Goal: Task Accomplishment & Management: Manage account settings

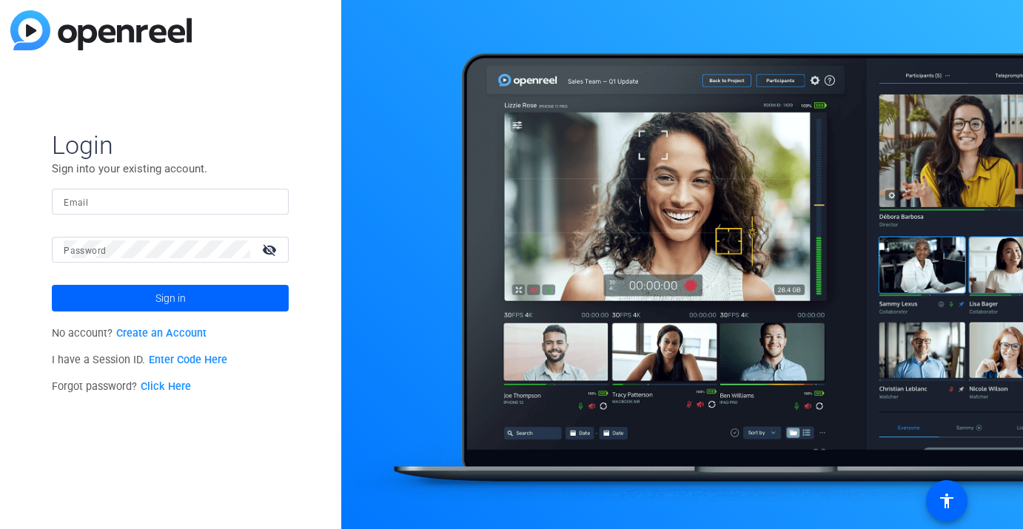
click at [183, 360] on link "Enter Code Here" at bounding box center [188, 360] width 78 height 13
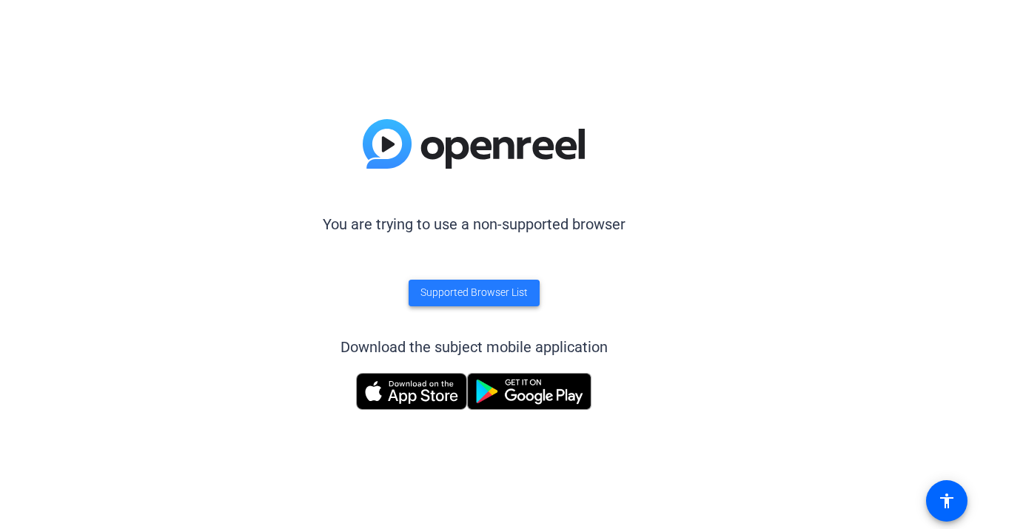
click at [443, 303] on span at bounding box center [474, 293] width 131 height 36
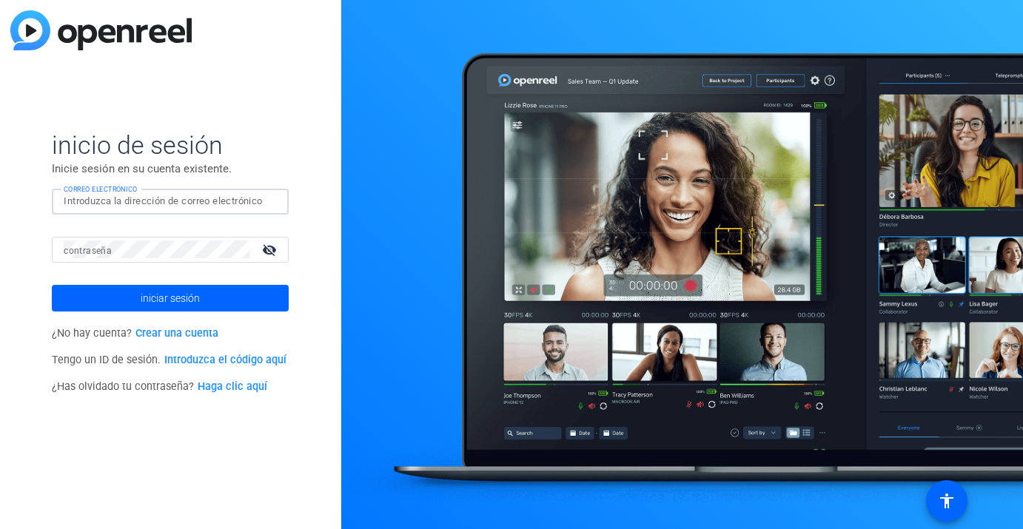
type input "m"
click at [269, 202] on input "CORREO ELECTRÓNICO" at bounding box center [170, 202] width 213 height 18
type input "[EMAIL_ADDRESS][PERSON_NAME][DOMAIN_NAME]"
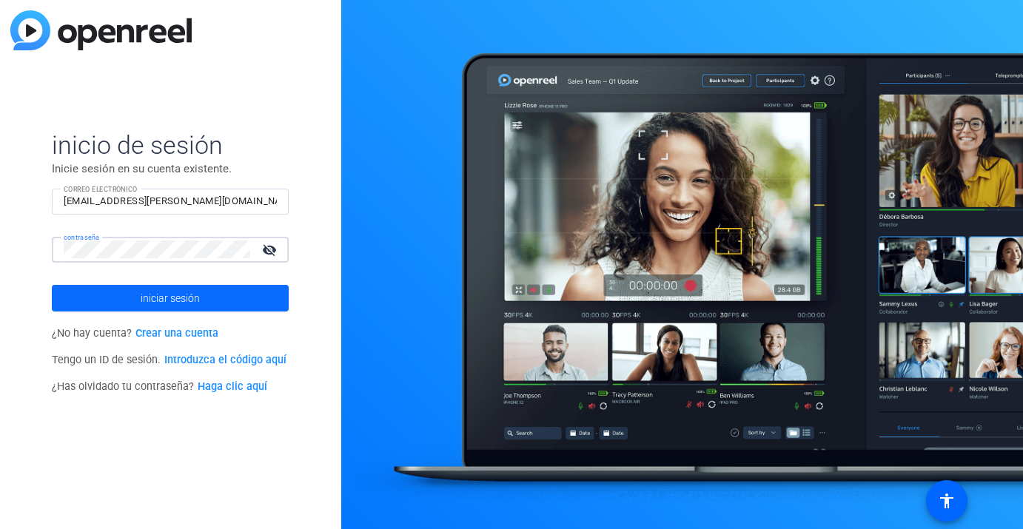
click at [224, 295] on span at bounding box center [170, 299] width 237 height 36
click at [187, 334] on link "Crear una cuenta" at bounding box center [176, 333] width 83 height 13
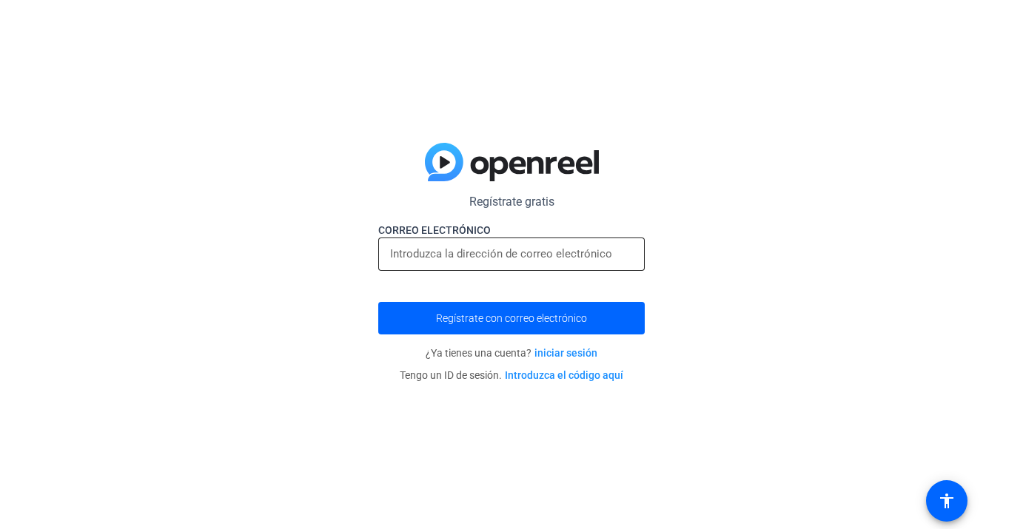
click at [478, 261] on input "email" at bounding box center [511, 254] width 243 height 18
paste input "c-mmejia@boncom.lat"
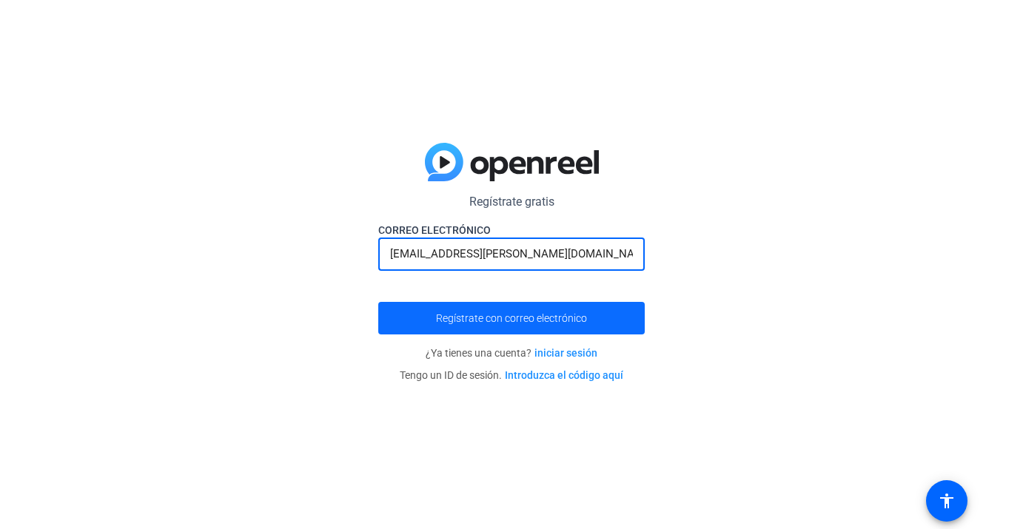
type input "c-mmejia@boncom.lat"
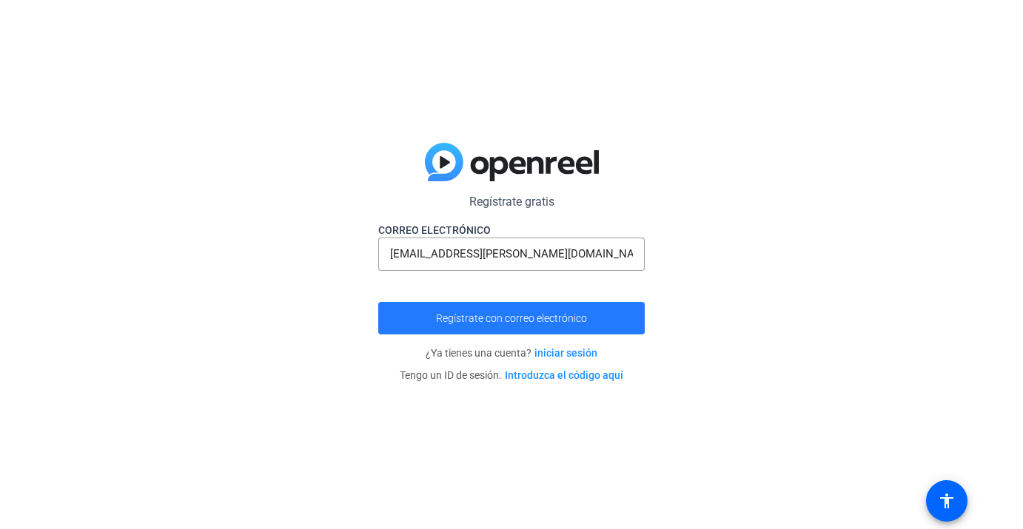
click at [560, 318] on span "Regístrate con correo electrónico" at bounding box center [511, 318] width 151 height 0
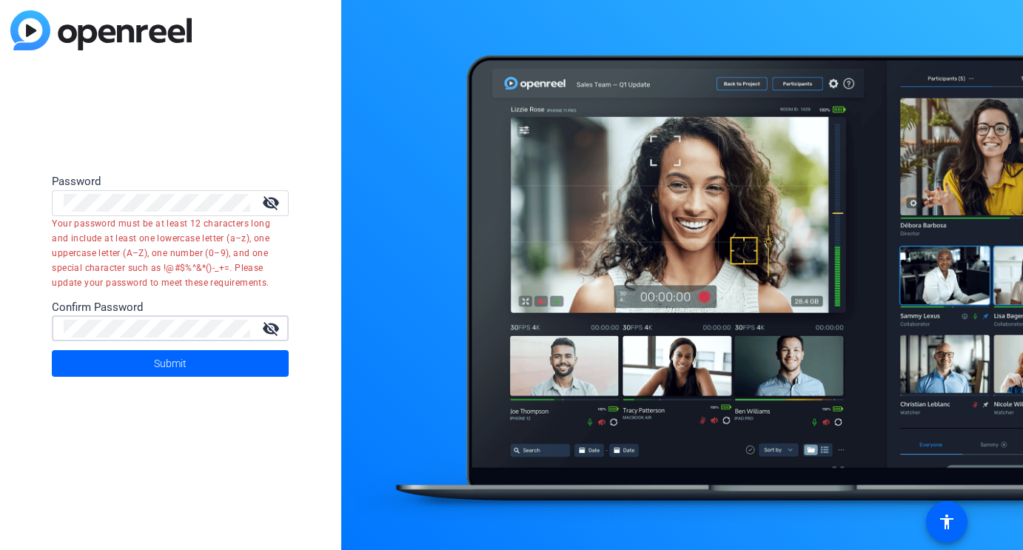
click at [145, 215] on div at bounding box center [157, 203] width 187 height 26
click at [53, 201] on div "visibility_off" at bounding box center [170, 203] width 237 height 26
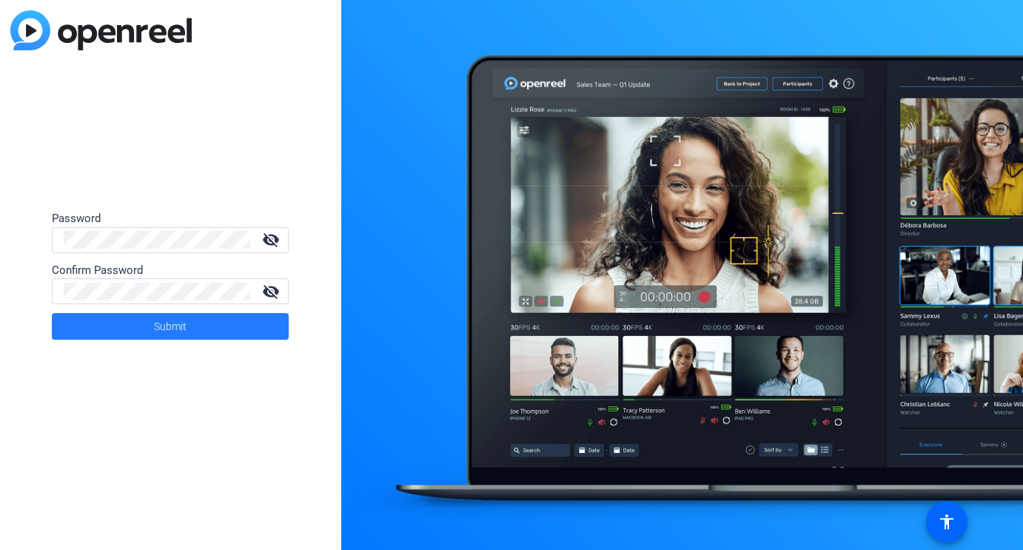
click at [178, 333] on span "Submit" at bounding box center [170, 326] width 33 height 37
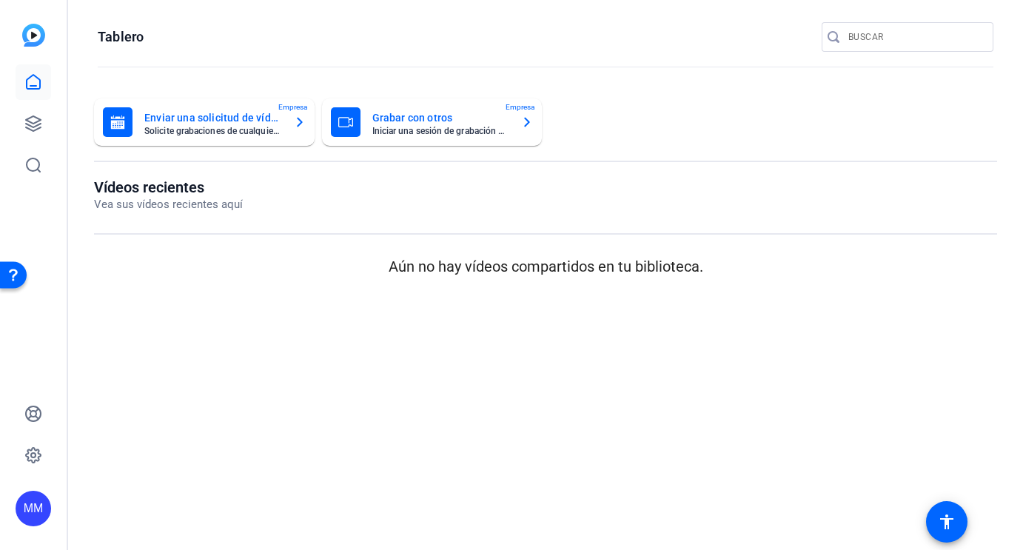
click at [456, 129] on mat-card-subtitle "Iniciar una sesión de grabación en grupo" at bounding box center [441, 131] width 138 height 9
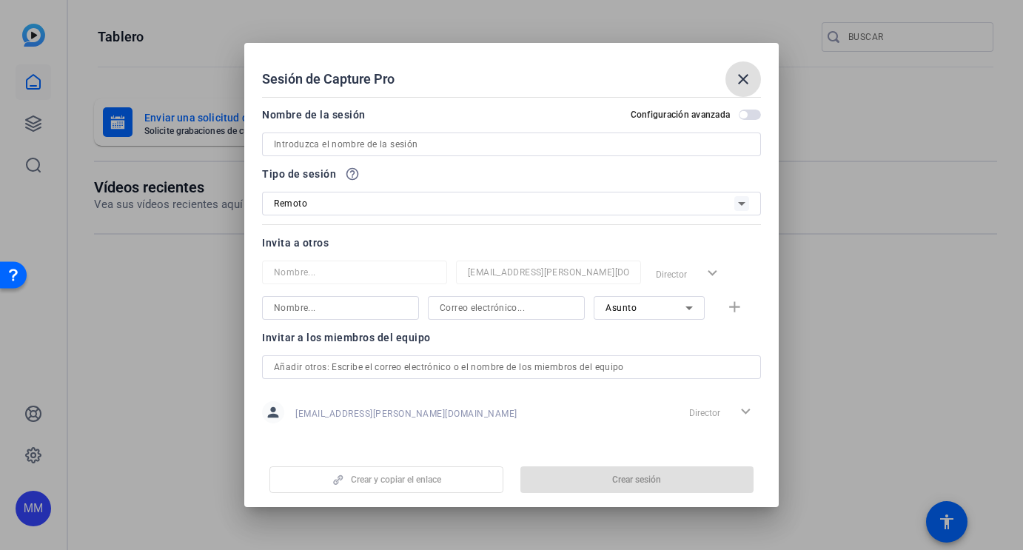
click at [443, 144] on input at bounding box center [511, 144] width 475 height 18
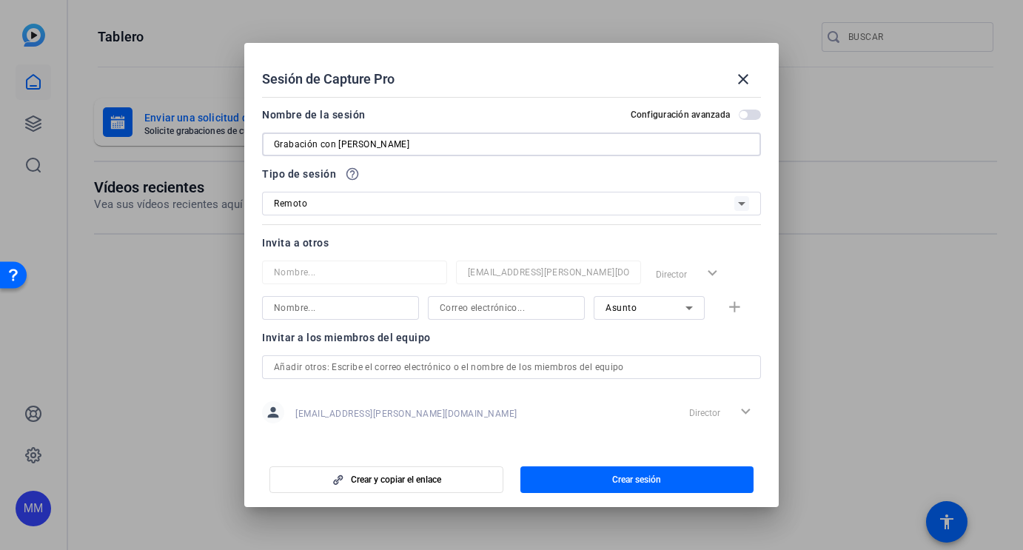
type input "Grabación con [PERSON_NAME]"
click at [839, 164] on div at bounding box center [511, 275] width 1023 height 550
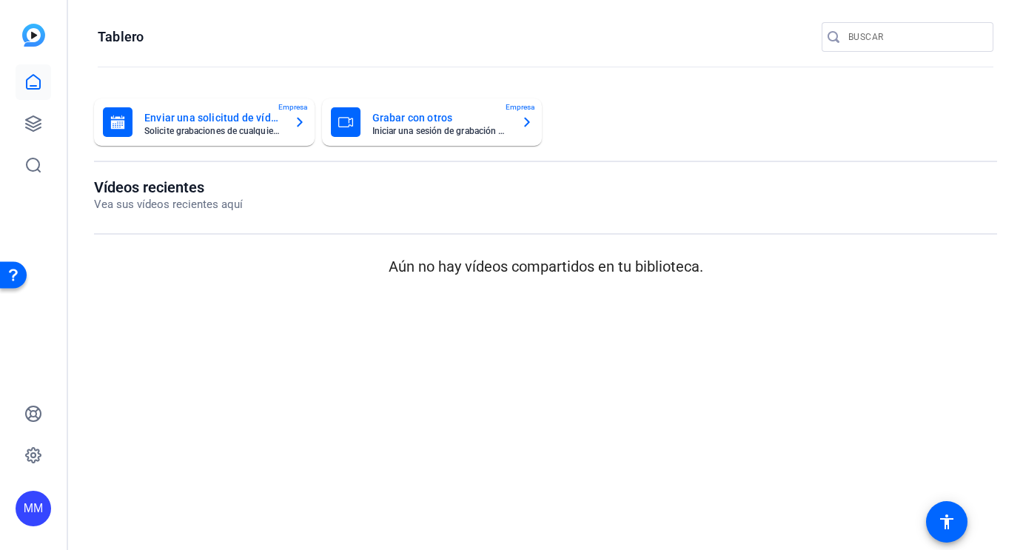
click at [486, 116] on mat-card-title "Grabar con otros" at bounding box center [441, 118] width 138 height 18
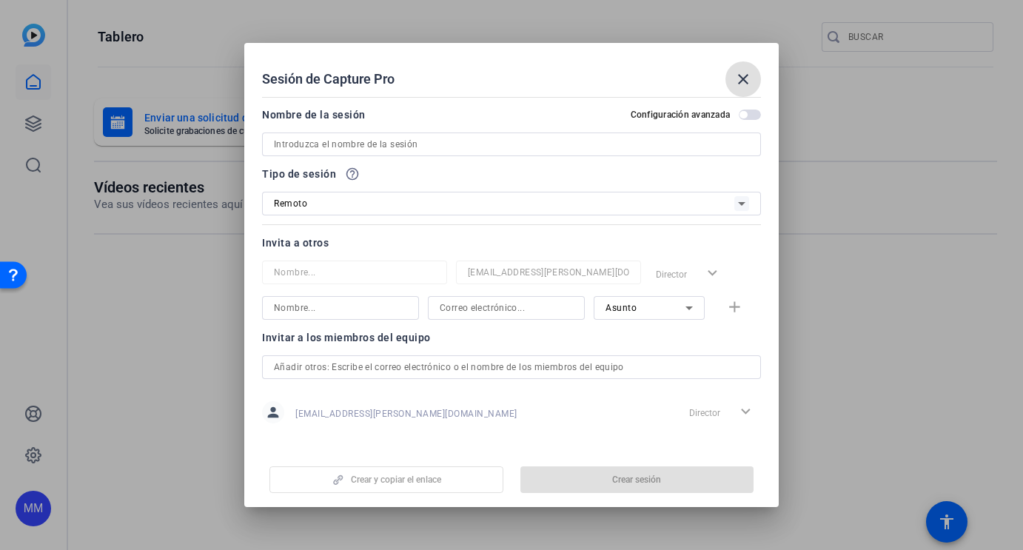
click at [449, 140] on input at bounding box center [511, 144] width 475 height 18
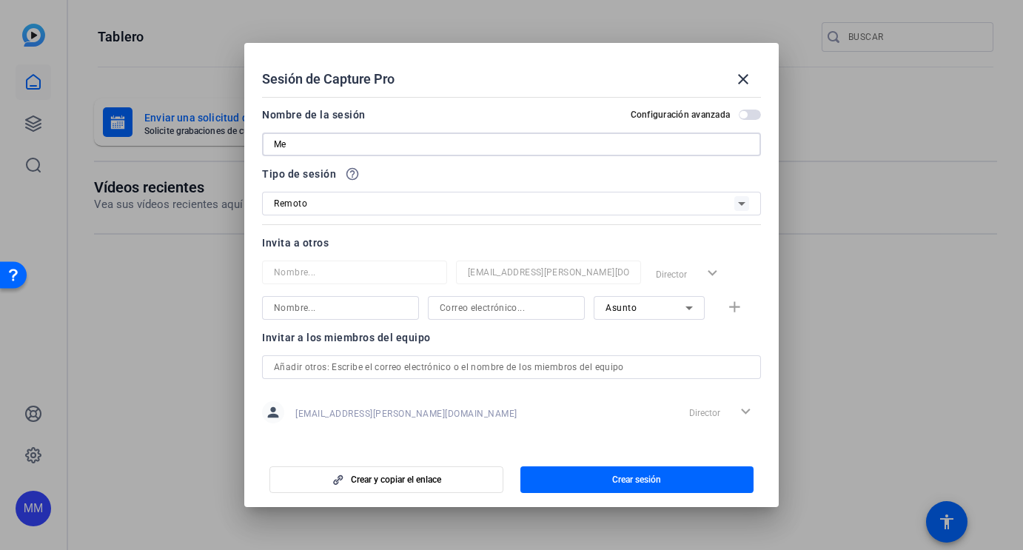
type input "M"
type input "UGC - [PERSON_NAME]"
click at [494, 276] on input "[EMAIL_ADDRESS][PERSON_NAME][DOMAIN_NAME]" at bounding box center [548, 273] width 161 height 18
click at [394, 270] on input at bounding box center [354, 273] width 161 height 18
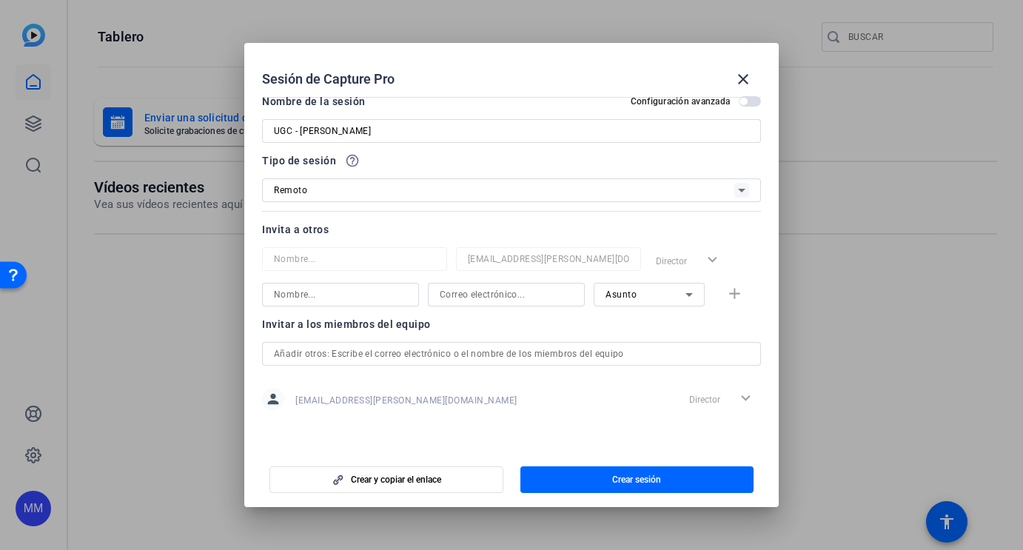
scroll to position [13, 0]
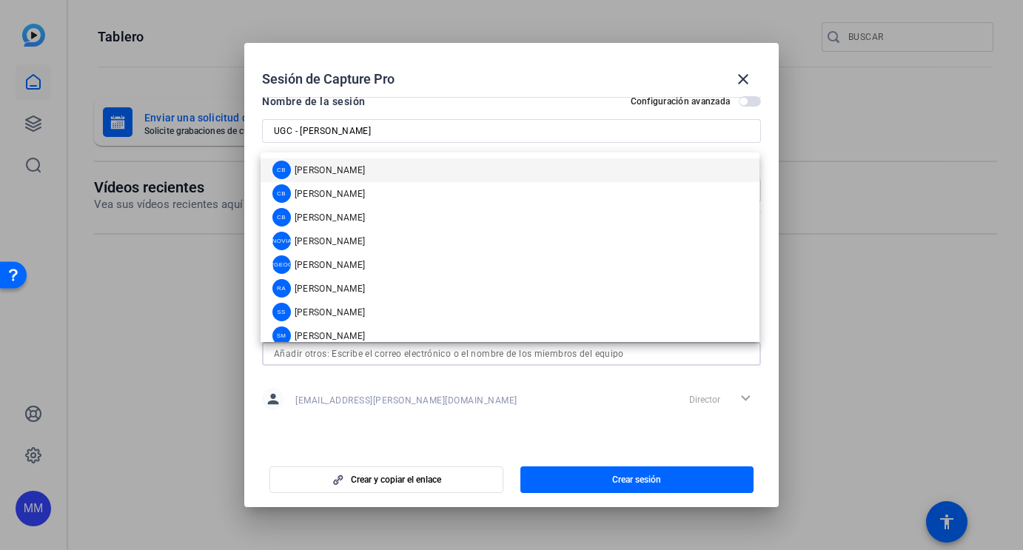
click at [823, 240] on div at bounding box center [511, 275] width 1023 height 550
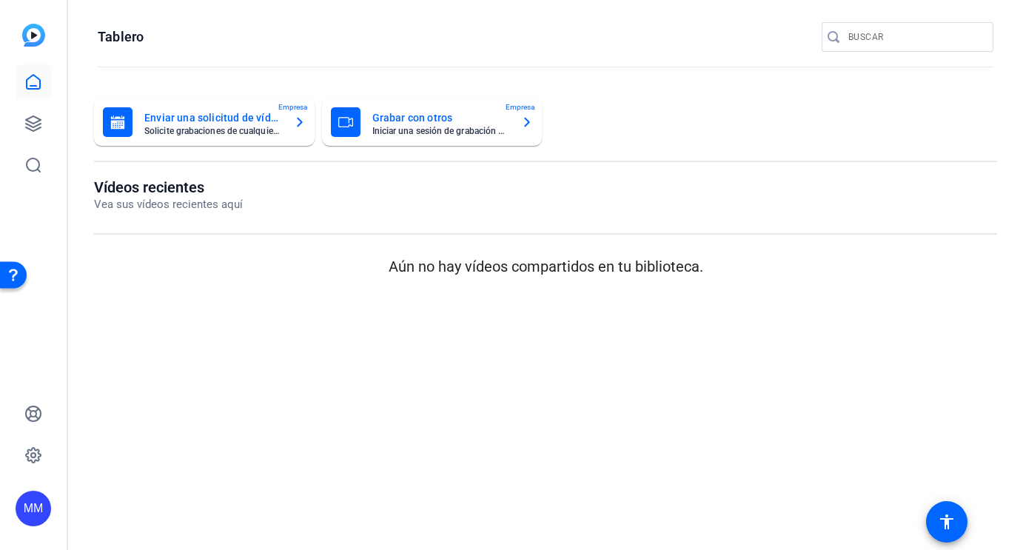
click at [486, 131] on mat-card-subtitle "Iniciar una sesión de grabación en grupo" at bounding box center [441, 131] width 138 height 9
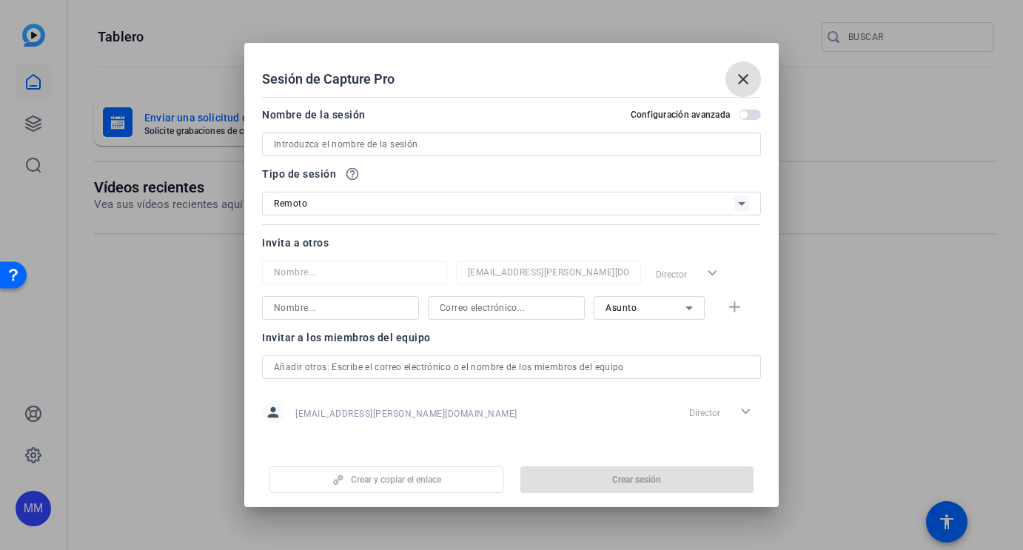
click at [465, 153] on div at bounding box center [511, 145] width 475 height 24
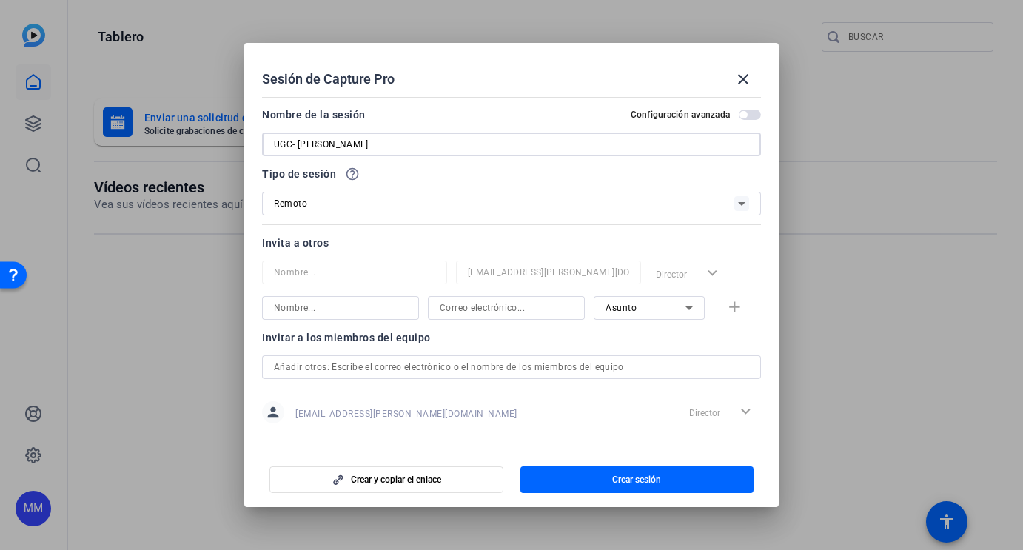
type input "UGC- [PERSON_NAME]"
type input "[PERSON_NAME]"
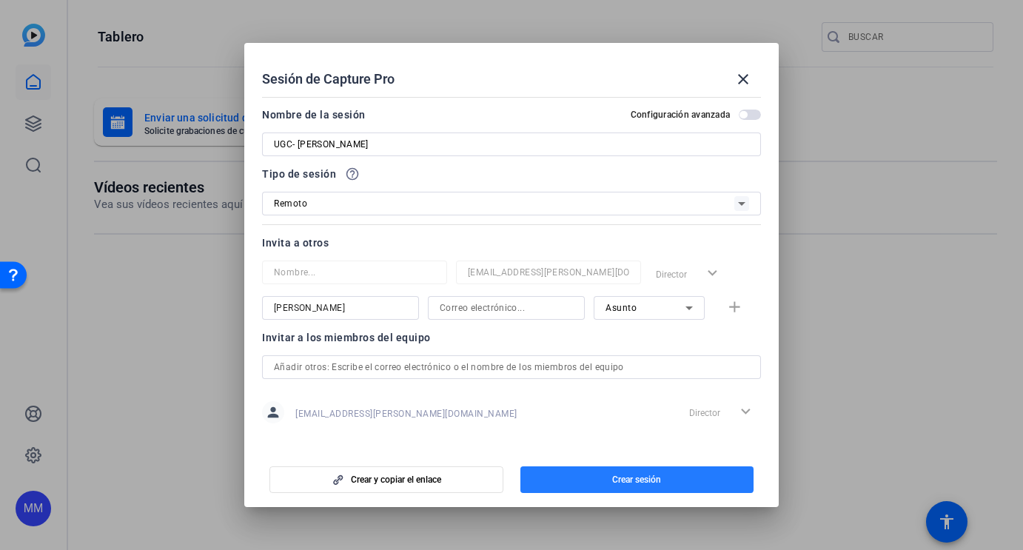
click at [615, 481] on span "Crear sesión" at bounding box center [636, 480] width 49 height 12
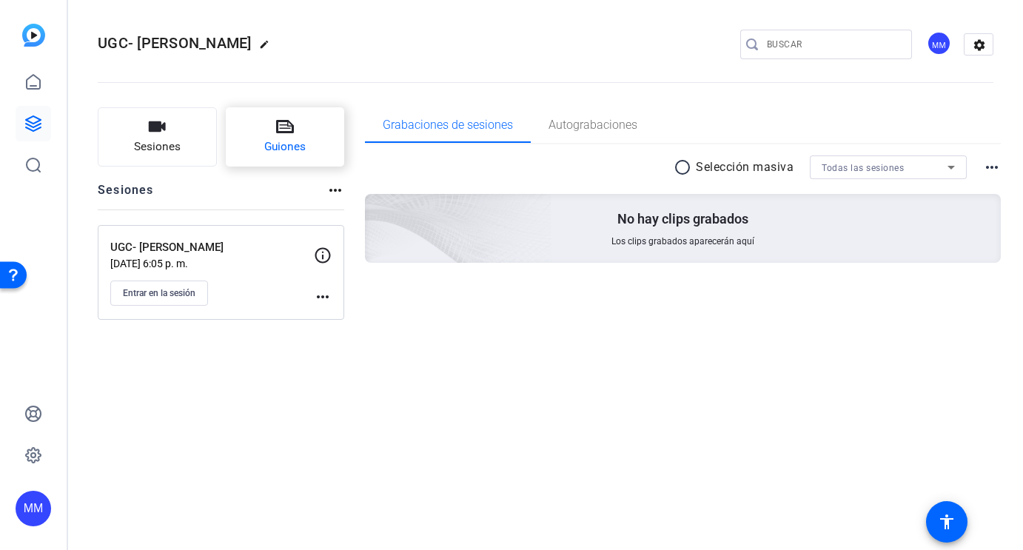
click at [273, 137] on button "Guiones" at bounding box center [285, 136] width 119 height 59
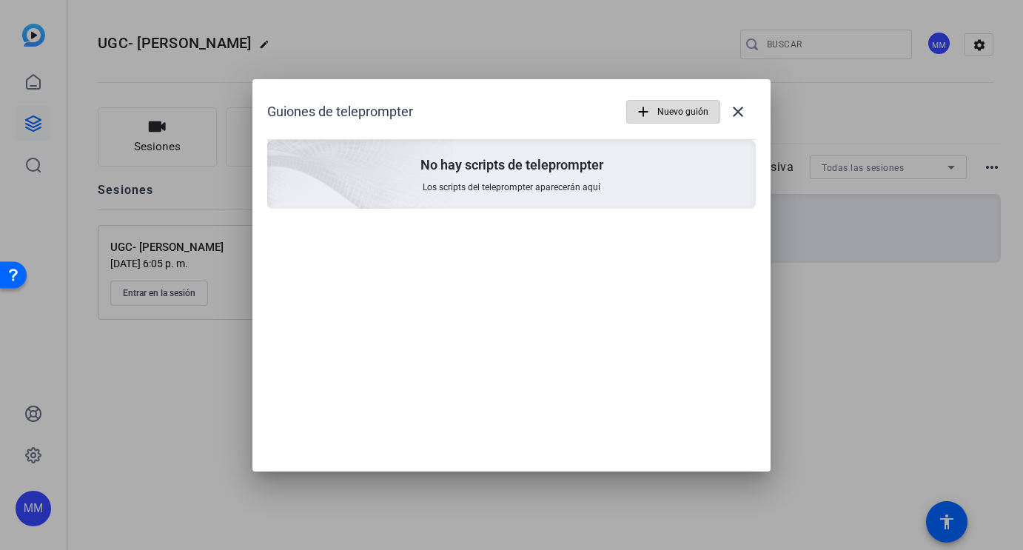
click at [679, 115] on span "Nuevo guión" at bounding box center [682, 112] width 51 height 28
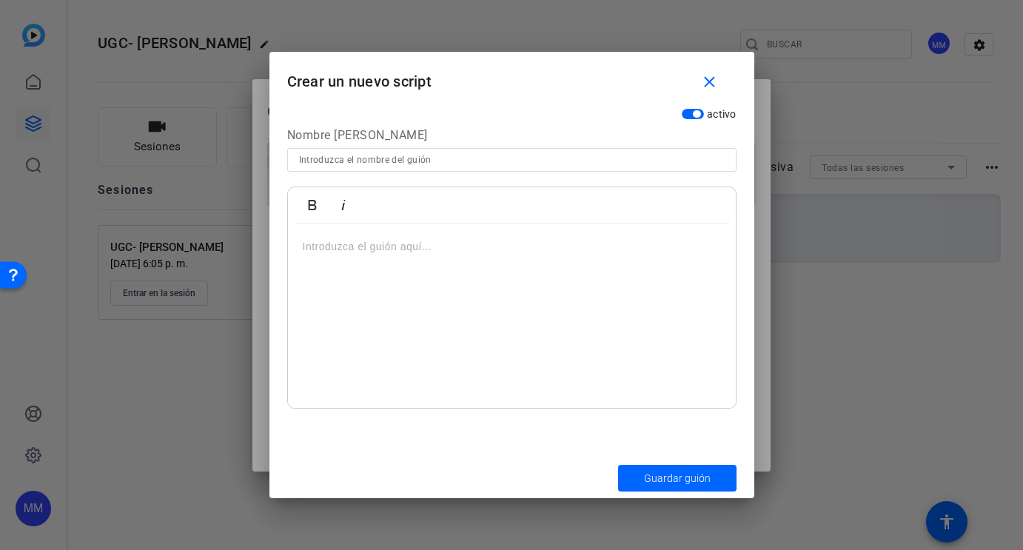
click at [517, 160] on input at bounding box center [512, 160] width 426 height 18
click at [710, 88] on mat-icon "close" at bounding box center [709, 82] width 19 height 19
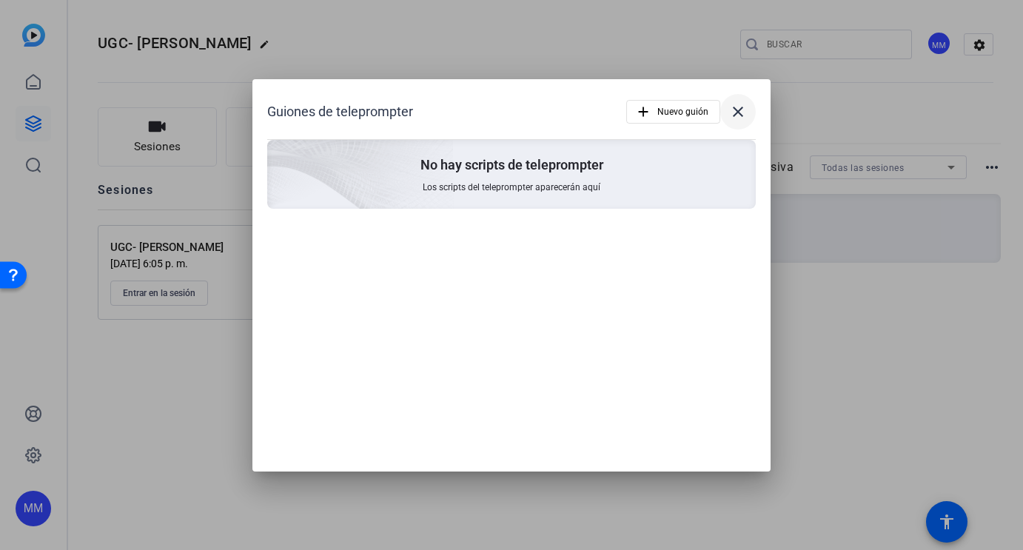
click at [743, 112] on mat-icon "close" at bounding box center [738, 112] width 18 height 18
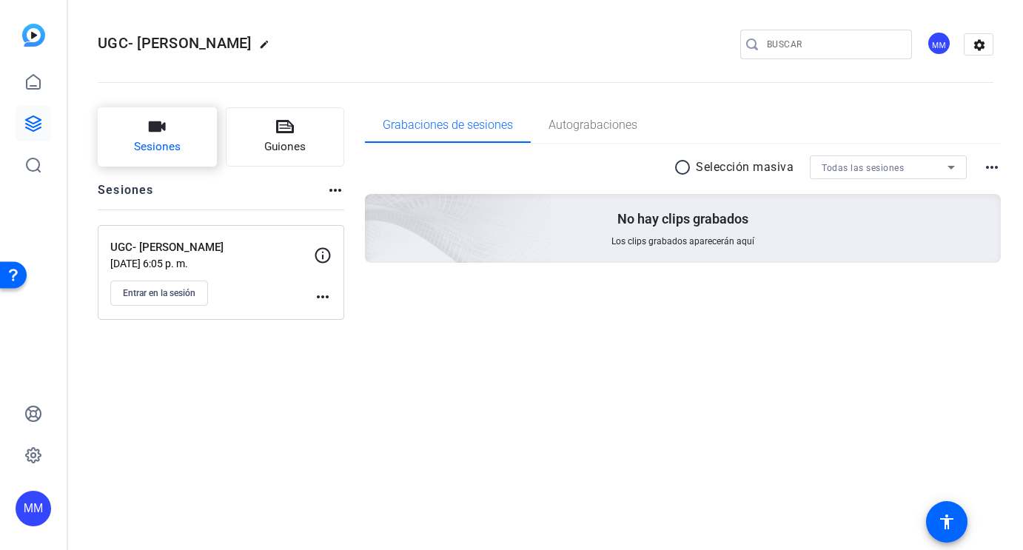
click at [204, 154] on button "Sesiones" at bounding box center [157, 136] width 119 height 59
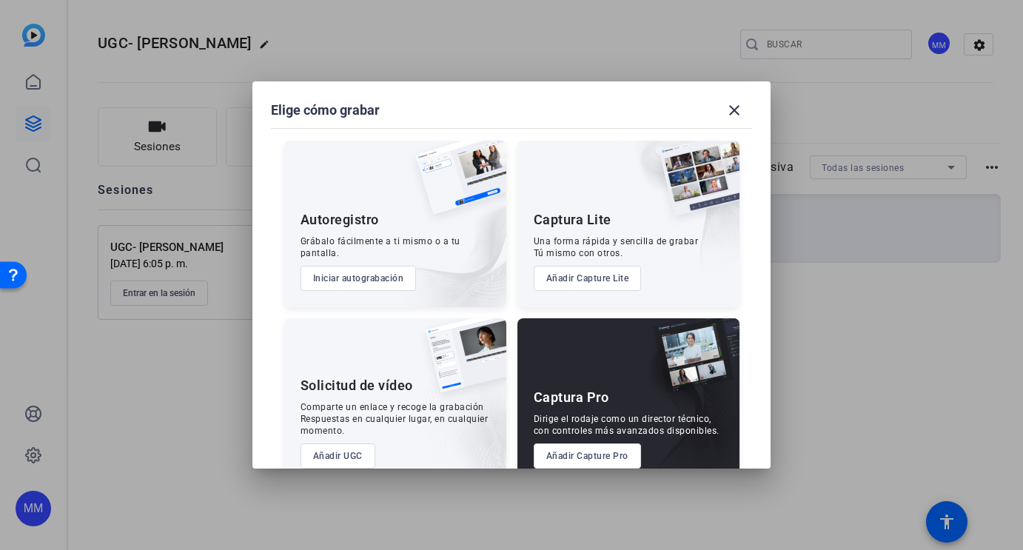
click at [566, 389] on div "Captura Pro" at bounding box center [572, 398] width 76 height 18
click at [572, 460] on button "Añadir Capture Pro" at bounding box center [587, 455] width 107 height 25
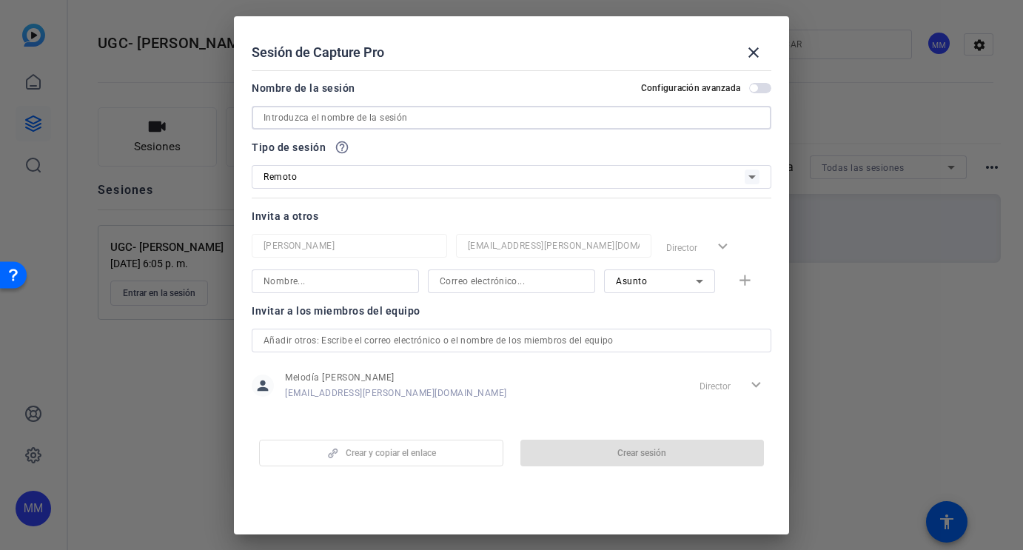
click at [401, 118] on input at bounding box center [512, 118] width 496 height 18
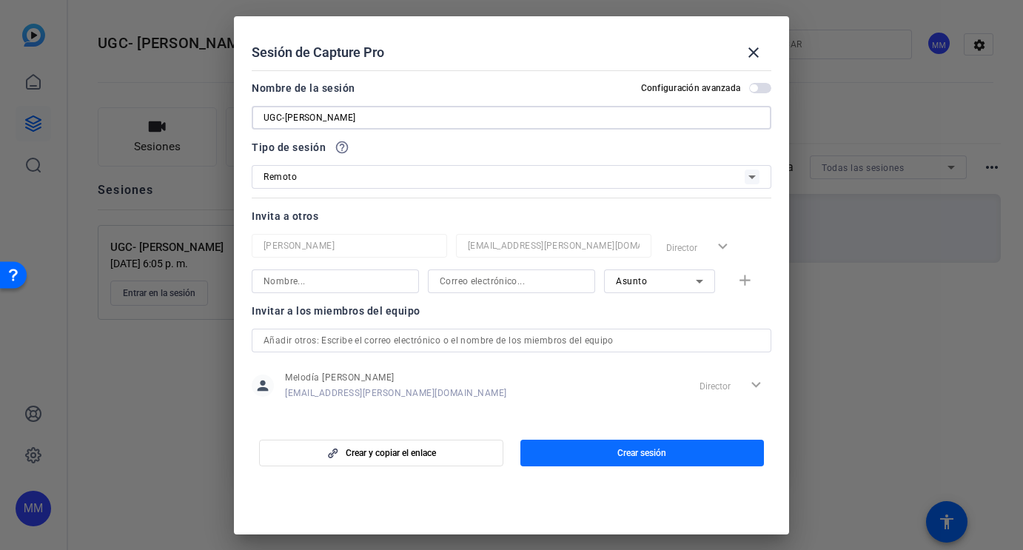
type input "UGC-[PERSON_NAME]"
click at [591, 452] on span "button" at bounding box center [643, 453] width 244 height 36
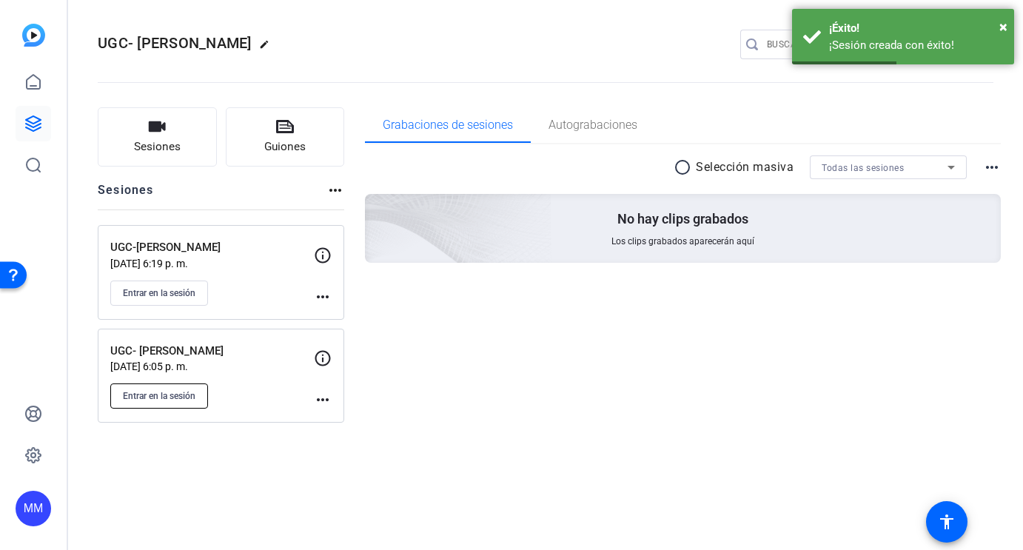
click at [183, 390] on span "Entrar en la sesión" at bounding box center [159, 396] width 73 height 12
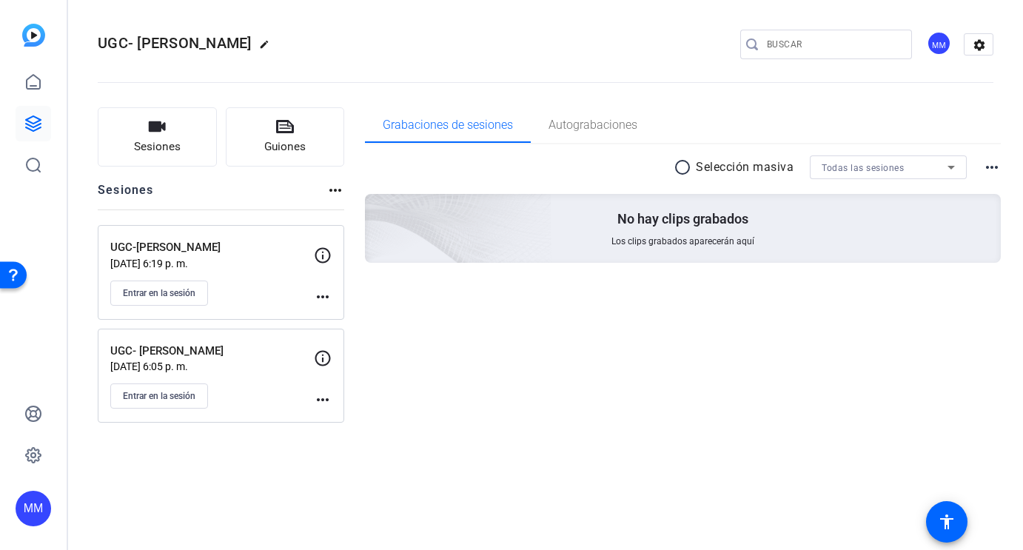
click at [332, 398] on div "UGC- [PERSON_NAME] [DATE] 6:05 p. m. Entrar en la sesión more_horiz" at bounding box center [221, 376] width 247 height 95
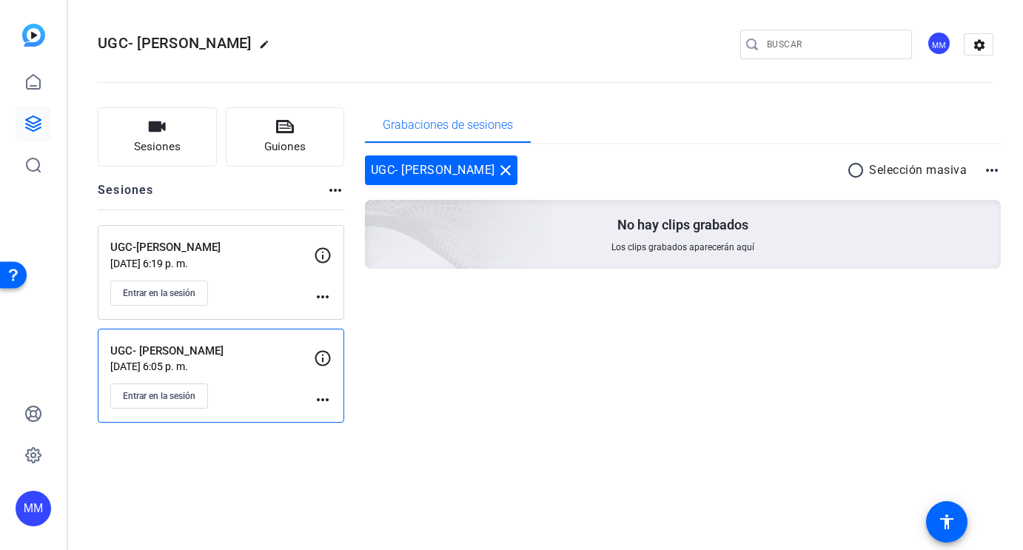
click at [990, 174] on mat-icon "more_horiz" at bounding box center [992, 170] width 18 height 18
click at [292, 144] on div at bounding box center [511, 275] width 1023 height 550
click at [275, 136] on button "Guiones" at bounding box center [285, 136] width 119 height 59
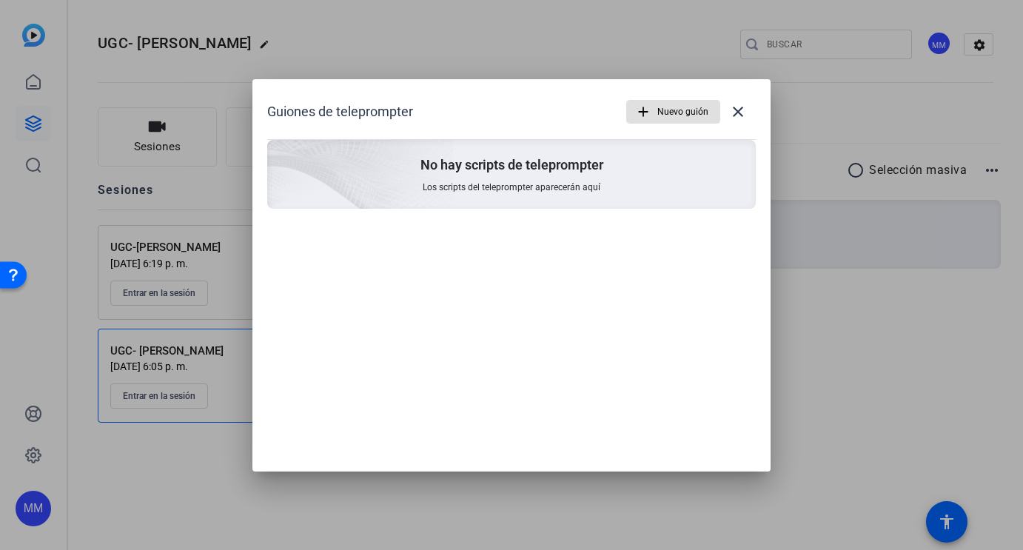
click at [680, 111] on span "Nuevo guión" at bounding box center [682, 112] width 51 height 28
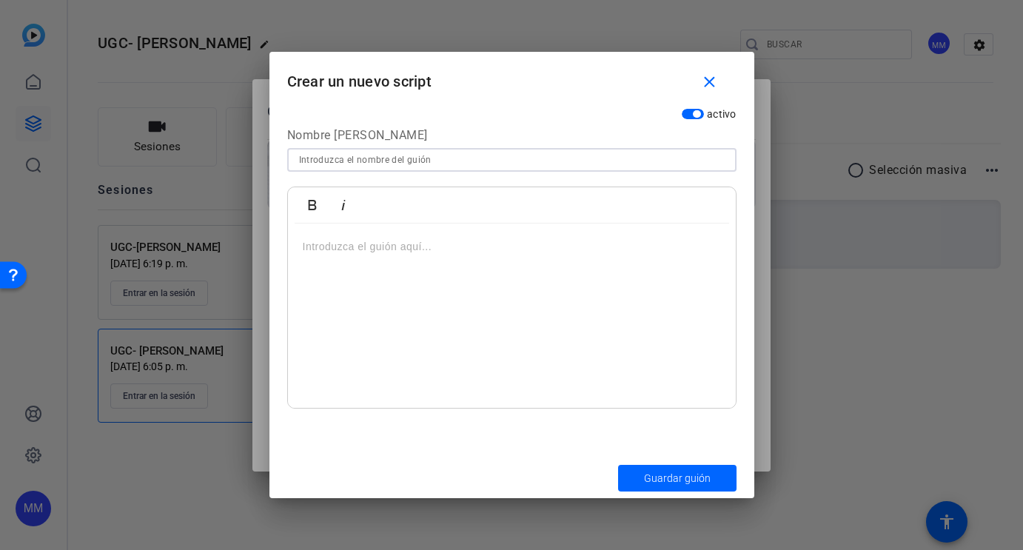
click at [498, 161] on input at bounding box center [512, 160] width 426 height 18
paste input "Guion 1 – Testimonial cercano Antes pensaba que tenía que cargar con todo yo so…"
type input "Guion 1 – Testimonial cercano Antes pensaba que tenía que cargar con todo yo so…"
click at [413, 274] on div at bounding box center [512, 316] width 448 height 185
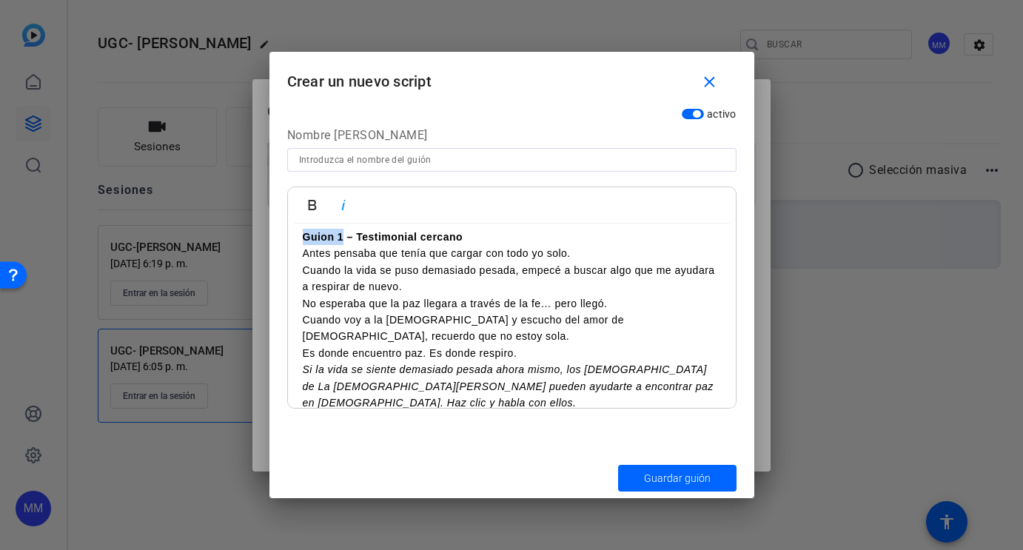
drag, startPoint x: 344, startPoint y: 235, endPoint x: 298, endPoint y: 237, distance: 45.9
click at [298, 237] on div "Guion 1 – Testimonial cercano Antes pensaba que tenía que cargar con todo yo so…" at bounding box center [512, 320] width 448 height 212
copy strong "Guion 1"
click at [308, 170] on div at bounding box center [512, 160] width 426 height 24
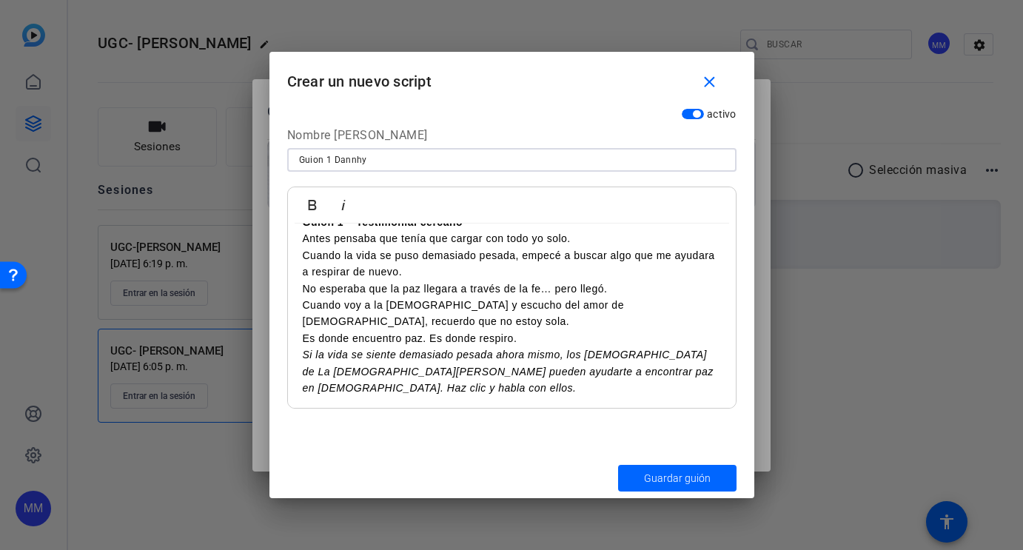
scroll to position [24, 0]
type input "Guion 1 Dannhy"
click at [665, 486] on span "submit" at bounding box center [677, 479] width 118 height 36
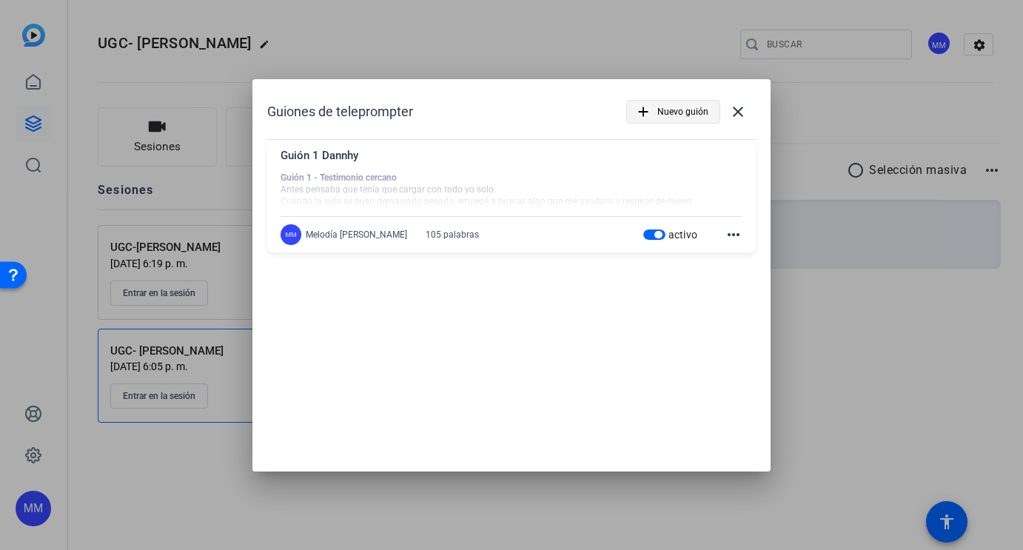
click at [672, 113] on span "Nuevo guión" at bounding box center [682, 112] width 51 height 28
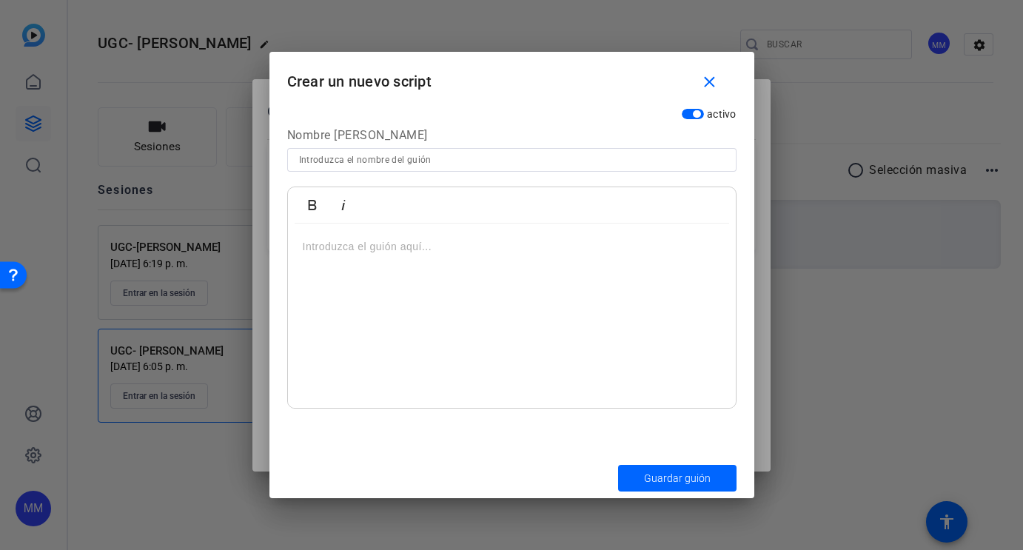
click at [411, 158] on input at bounding box center [512, 160] width 426 height 18
click at [711, 76] on mat-icon "close" at bounding box center [709, 82] width 19 height 19
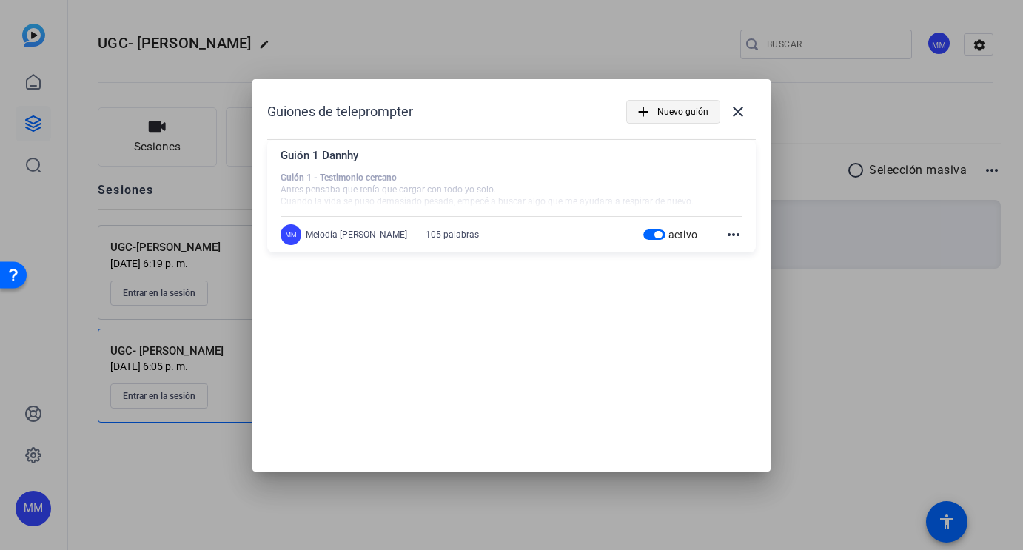
click at [689, 113] on span "Nuevo guión" at bounding box center [682, 112] width 51 height 28
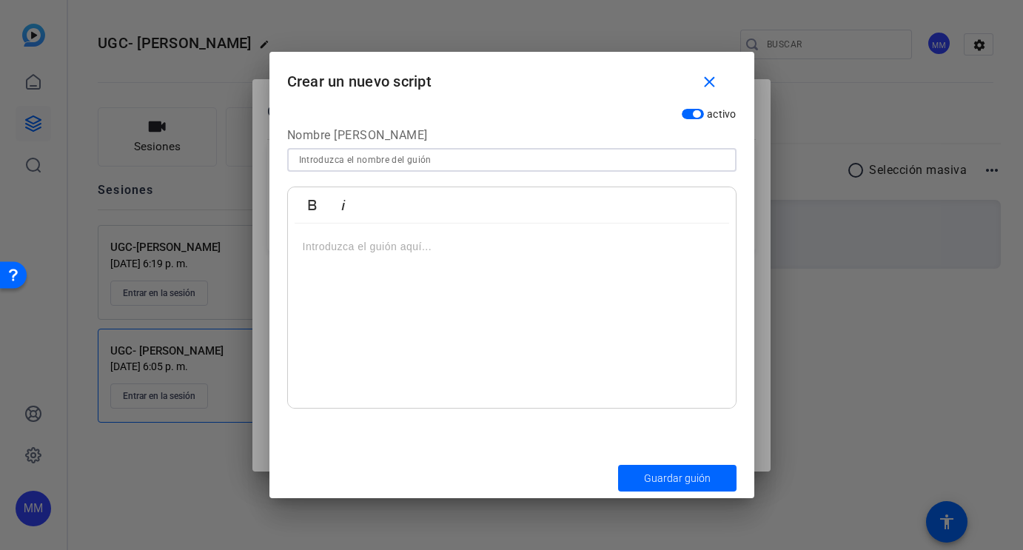
click at [580, 168] on input at bounding box center [512, 160] width 426 height 18
type input "Guion 2 Dhanny"
click at [402, 262] on div at bounding box center [512, 316] width 448 height 185
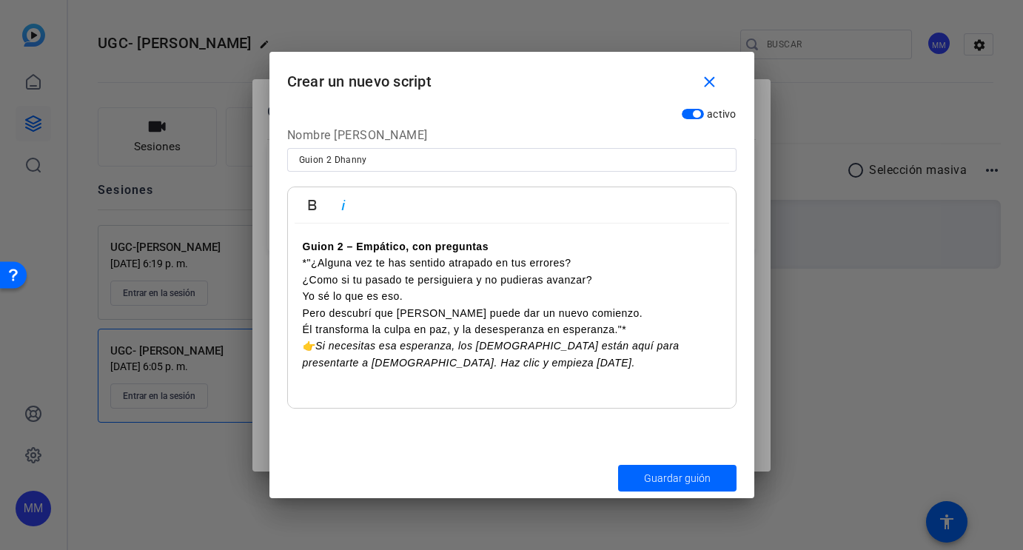
scroll to position [0, 0]
drag, startPoint x: 312, startPoint y: 264, endPoint x: 288, endPoint y: 264, distance: 23.7
click at [288, 264] on div "Guion 2 – Empático, con preguntas *"¿Alguna vez te has sentido atrapado en tus …" at bounding box center [512, 316] width 448 height 185
drag, startPoint x: 318, startPoint y: 344, endPoint x: 282, endPoint y: 345, distance: 36.3
click at [282, 345] on div "activo Nombre del [PERSON_NAME] 2 [PERSON_NAME] 2 – Empático, con preguntas ¿Al…" at bounding box center [512, 280] width 485 height 358
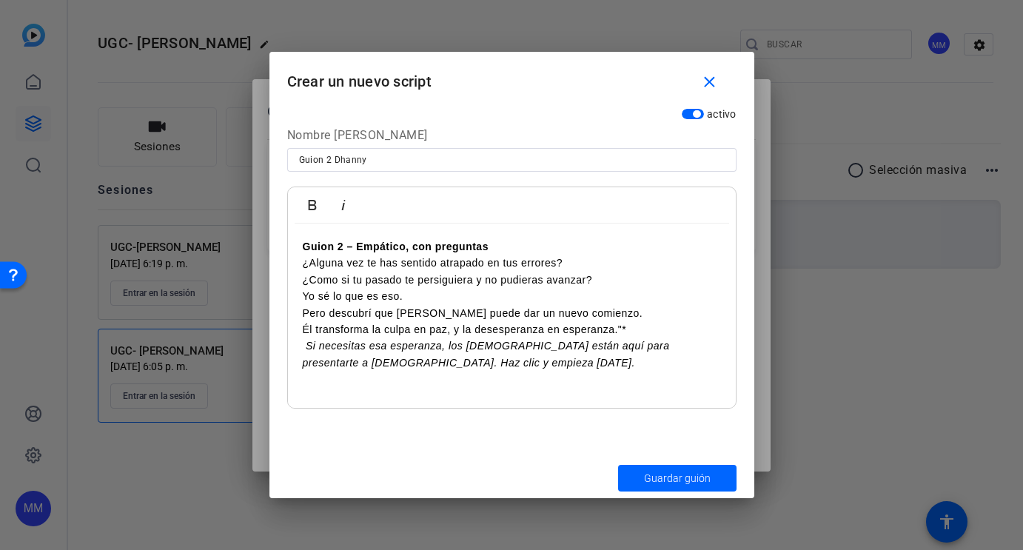
click at [635, 324] on p "Yo sé lo que es eso. Pero descubrí que [PERSON_NAME] puede dar un nuevo comienz…" at bounding box center [512, 313] width 418 height 50
click at [521, 344] on em "Si necesitas esa esperanza, los [DEMOGRAPHIC_DATA] están aquí para presentarte …" at bounding box center [486, 354] width 367 height 28
click at [666, 361] on em "Si necesitas esa esperanza, los [DEMOGRAPHIC_DATA] de La [DEMOGRAPHIC_DATA][PER…" at bounding box center [484, 362] width 363 height 45
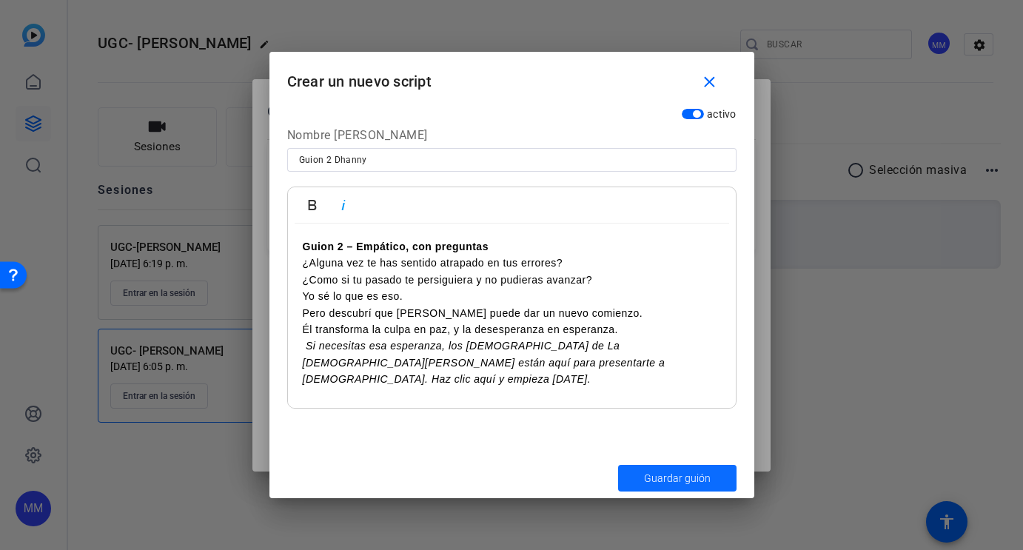
click at [680, 486] on span "submit" at bounding box center [677, 479] width 118 height 36
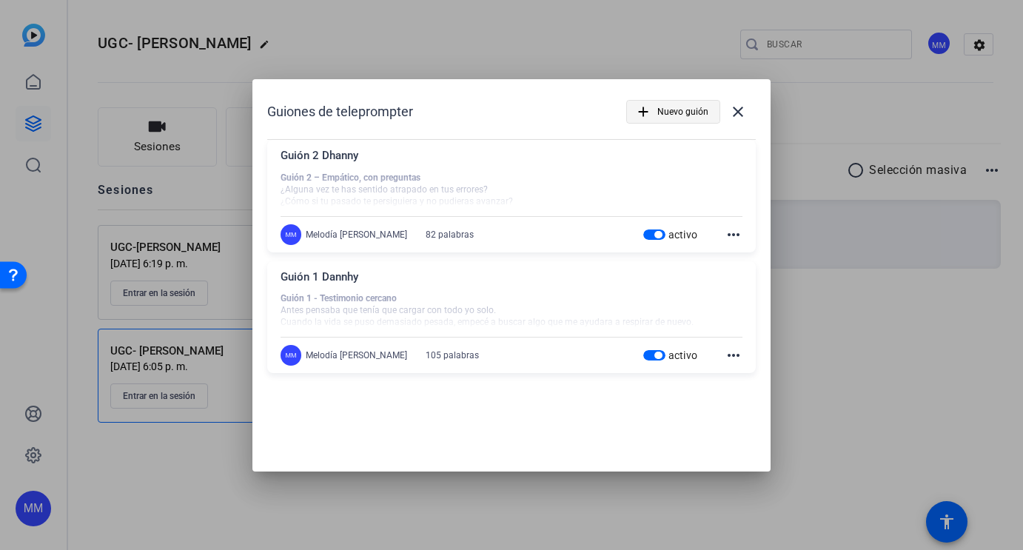
click at [675, 118] on span "Nuevo guión" at bounding box center [682, 112] width 51 height 28
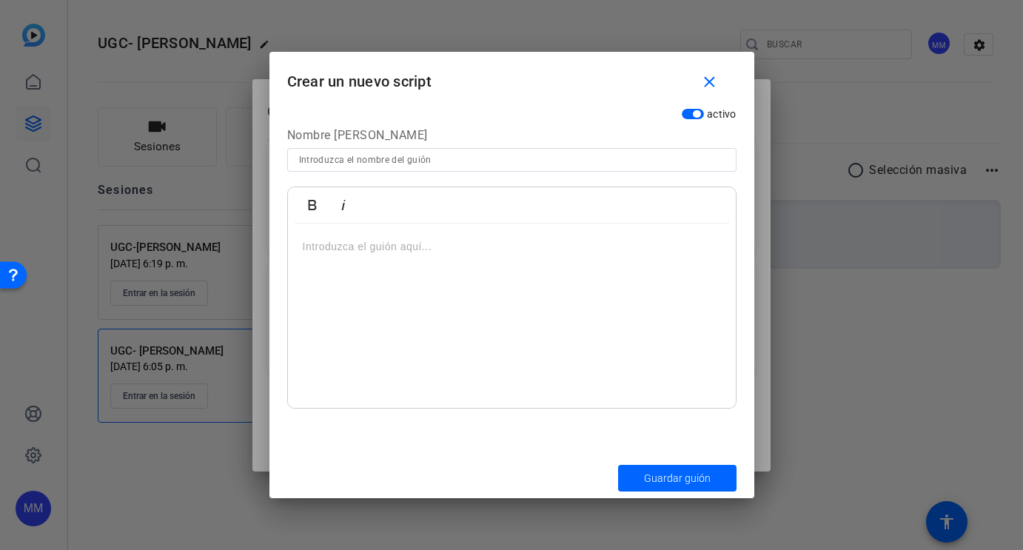
click at [437, 158] on input at bounding box center [512, 160] width 426 height 18
type input "[PERSON_NAME] 3"
click at [677, 478] on button "Guardar guión" at bounding box center [677, 478] width 118 height 27
click at [366, 261] on div at bounding box center [512, 316] width 448 height 185
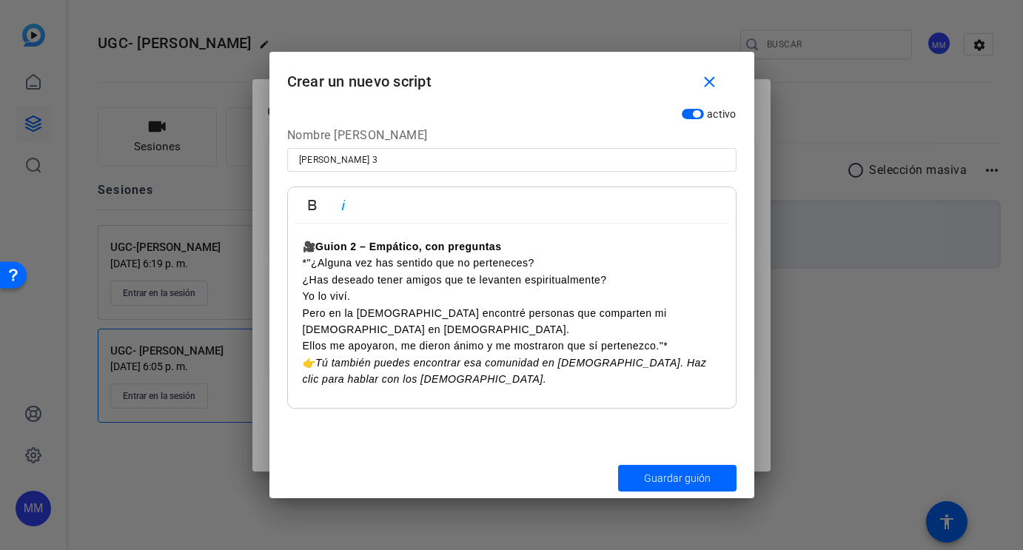
click at [321, 246] on strong "Guion 2 – Empático, con preguntas" at bounding box center [408, 247] width 186 height 12
drag, startPoint x: 312, startPoint y: 259, endPoint x: 287, endPoint y: 261, distance: 25.3
click at [287, 261] on div "Audaz [PERSON_NAME] 2 – Empático, con preguntas *"¿Alguna vez has sentido que n…" at bounding box center [511, 298] width 449 height 222
drag, startPoint x: 491, startPoint y: 246, endPoint x: 334, endPoint y: 243, distance: 157.0
click at [334, 243] on p "Guion 2 – Empático, con preguntas" at bounding box center [512, 246] width 418 height 16
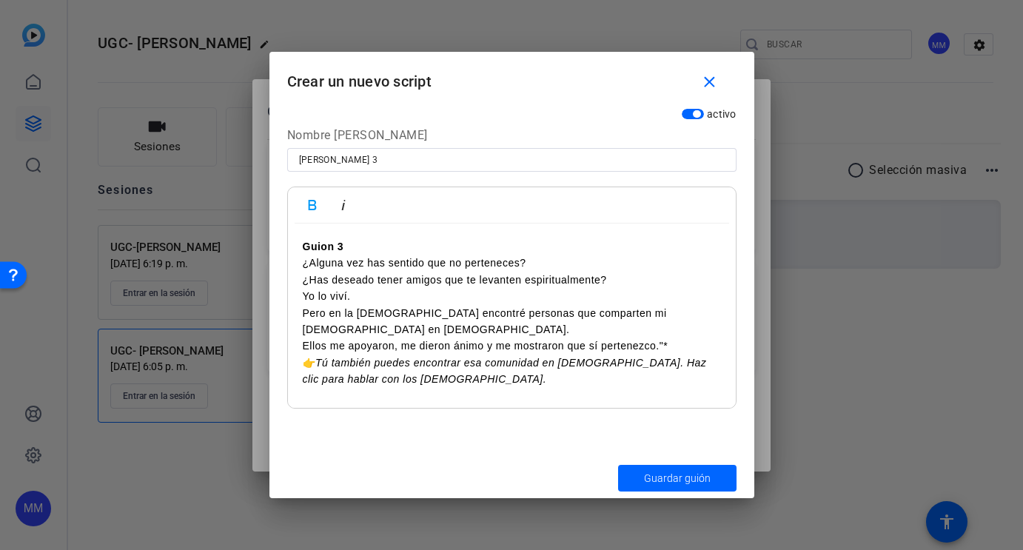
click at [325, 357] on em "Tú también puedes encontrar esa comunidad en [DEMOGRAPHIC_DATA]. Haz clic para …" at bounding box center [505, 371] width 404 height 28
click at [672, 329] on p "Yo lo viví. Pero en la [DEMOGRAPHIC_DATA] encontré personas que comparten mi [D…" at bounding box center [512, 321] width 418 height 67
click at [582, 357] on em "Tú también puedes encontrar esa comunidad en [DEMOGRAPHIC_DATA]. Haz clic para …" at bounding box center [508, 371] width 411 height 28
click at [512, 371] on p "Haz clic para hablar con los [DEMOGRAPHIC_DATA]." at bounding box center [512, 379] width 418 height 16
click at [694, 475] on span "Guardar guión" at bounding box center [677, 479] width 67 height 16
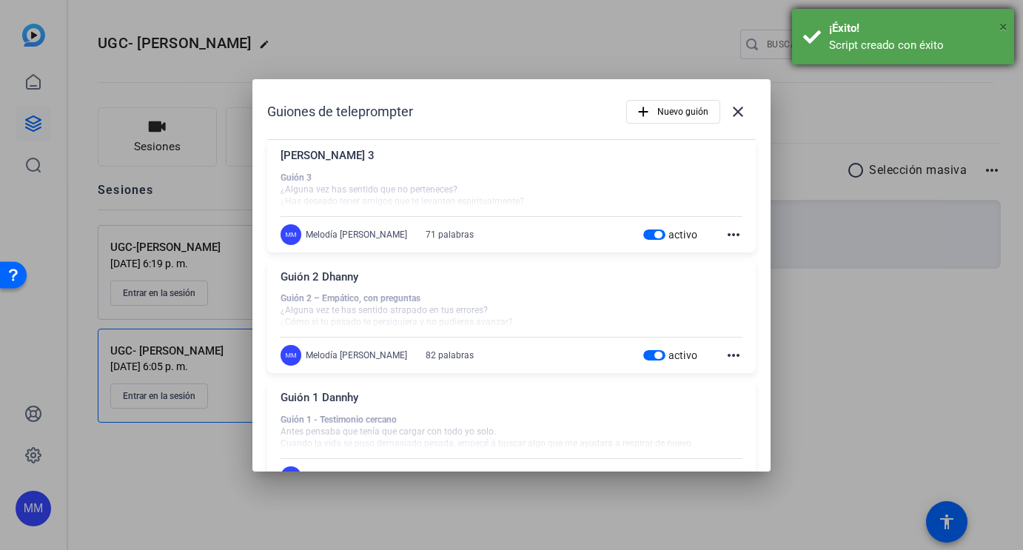
click at [1005, 27] on span "×" at bounding box center [1004, 27] width 8 height 18
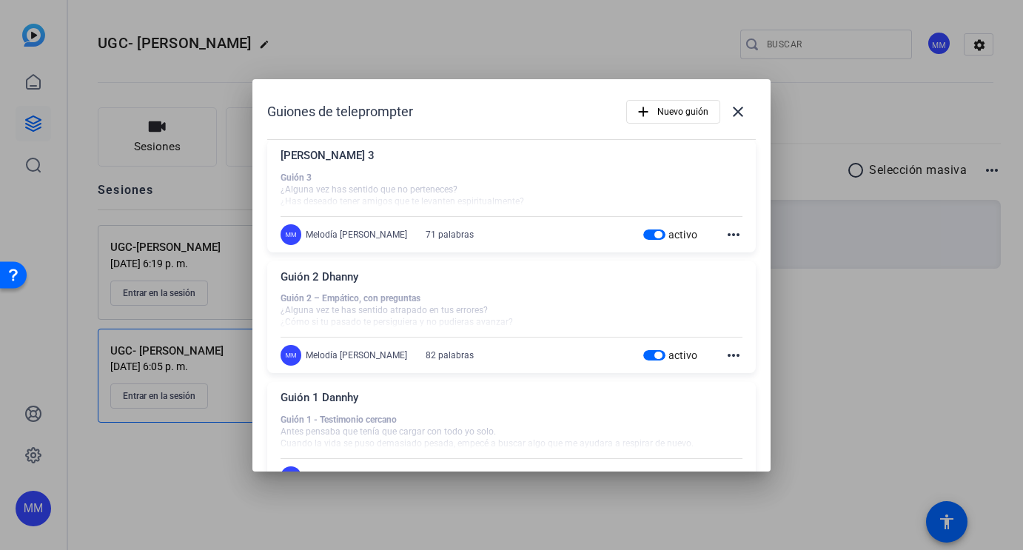
click at [809, 397] on div at bounding box center [511, 275] width 1023 height 550
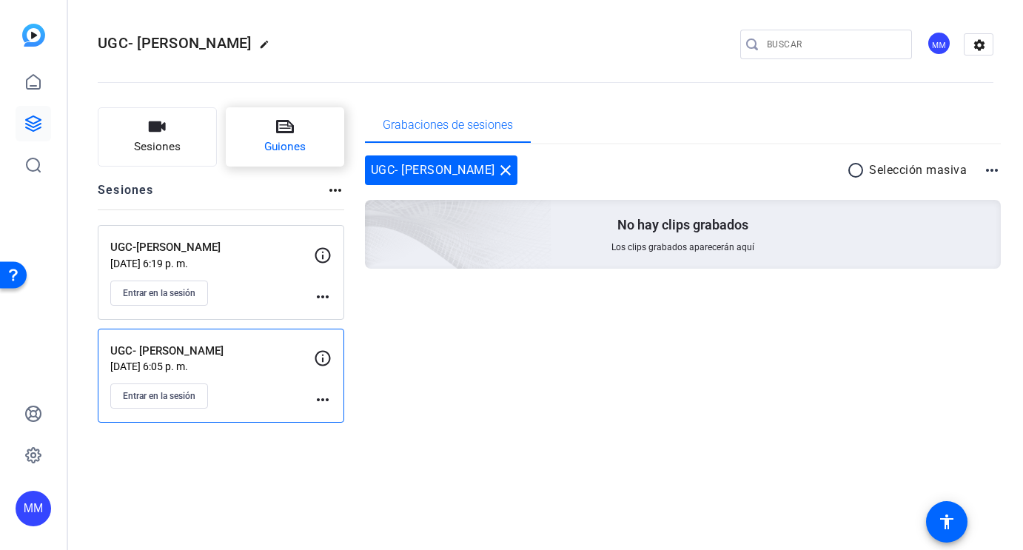
click at [279, 136] on button "Guiones" at bounding box center [285, 136] width 119 height 59
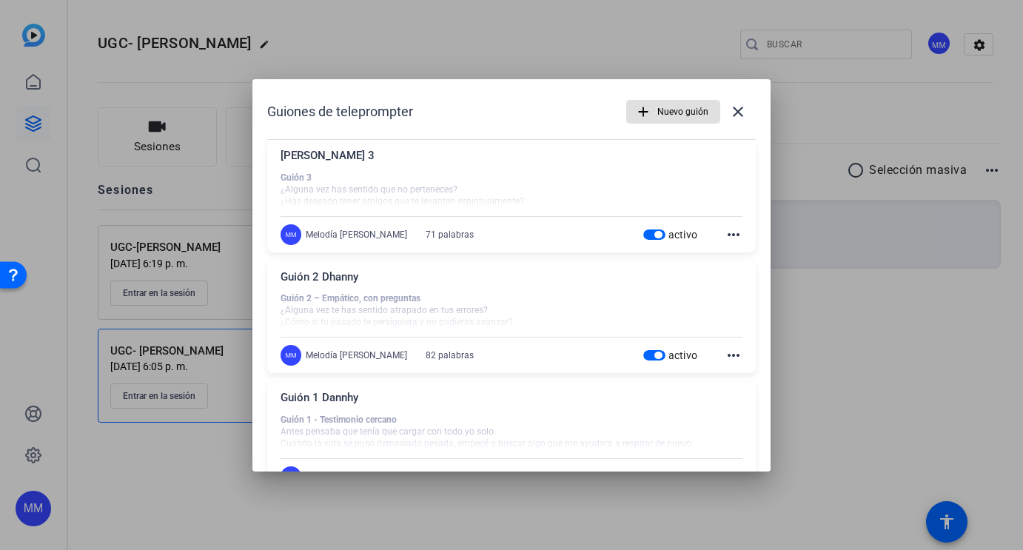
click at [789, 387] on div at bounding box center [511, 275] width 1023 height 550
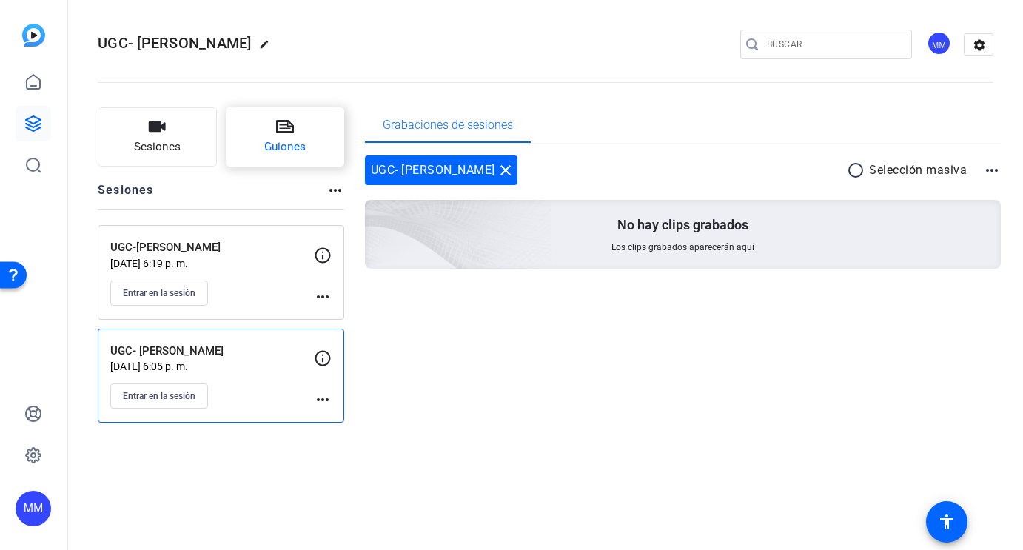
click at [321, 133] on button "Guiones" at bounding box center [285, 136] width 119 height 59
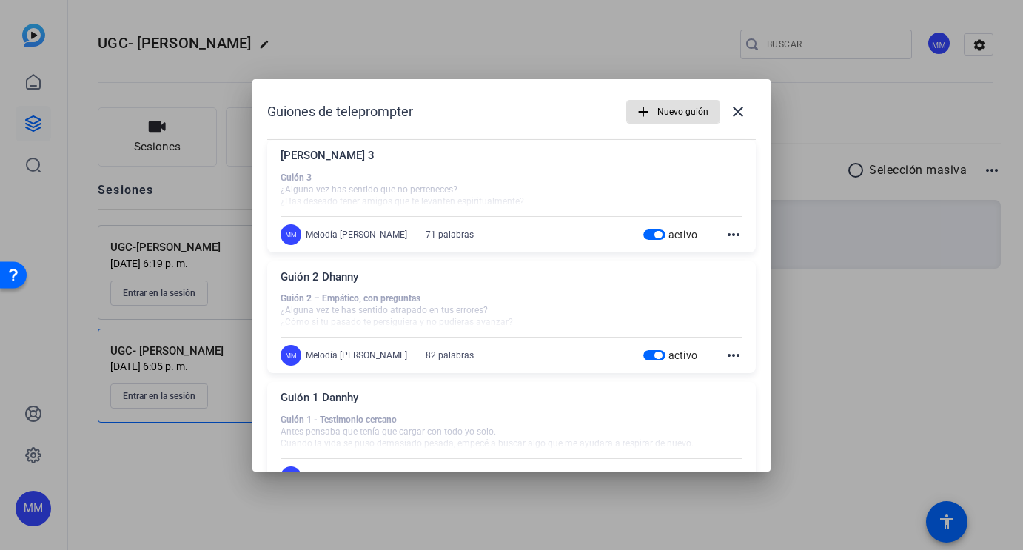
click at [658, 104] on span "Nuevo guión" at bounding box center [682, 112] width 51 height 28
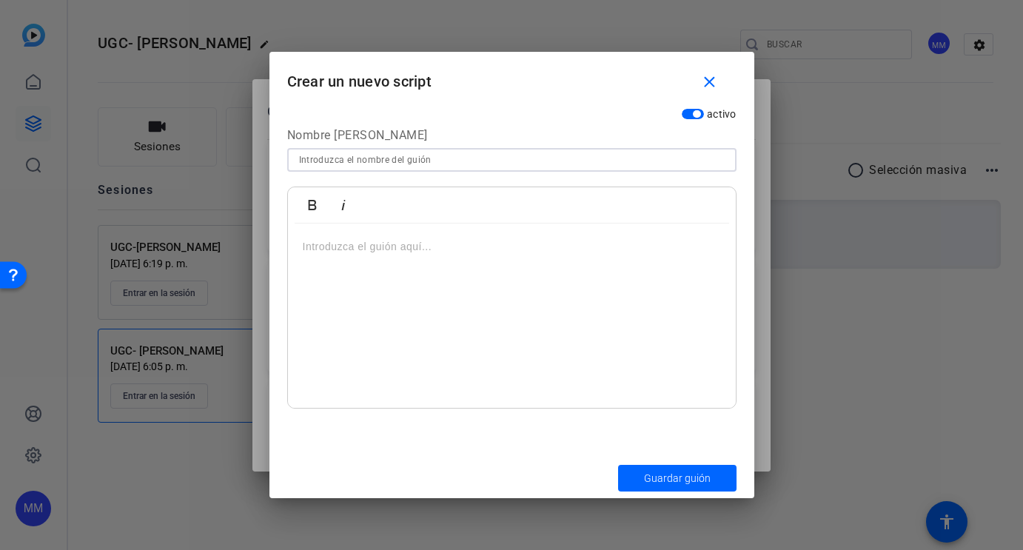
click at [481, 161] on input at bounding box center [512, 160] width 426 height 18
type input "[PERSON_NAME]"
click at [447, 259] on div at bounding box center [512, 316] width 448 height 185
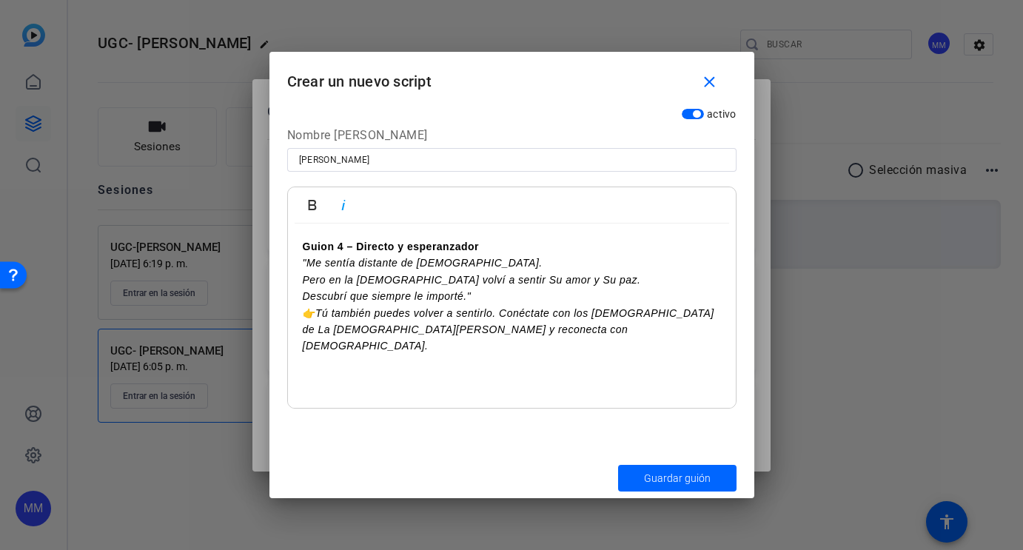
click at [308, 261] on em ""Me sentía distante de [DEMOGRAPHIC_DATA]. Pero en la [DEMOGRAPHIC_DATA] volví …" at bounding box center [472, 279] width 338 height 45
click at [303, 278] on em "Me sentía distante de [DEMOGRAPHIC_DATA]. Pero en la [DEMOGRAPHIC_DATA] volví a…" at bounding box center [472, 279] width 338 height 45
drag, startPoint x: 529, startPoint y: 264, endPoint x: 478, endPoint y: 264, distance: 50.3
click at [478, 264] on em "Me sentía distante de [DEMOGRAPHIC_DATA]. Pero en la [DEMOGRAPHIC_DATA] volví a…" at bounding box center [511, 279] width 416 height 45
click at [481, 294] on p "Me sentía distante de [DEMOGRAPHIC_DATA]. Pero al conocer el [PERSON_NAME] volv…" at bounding box center [512, 280] width 418 height 50
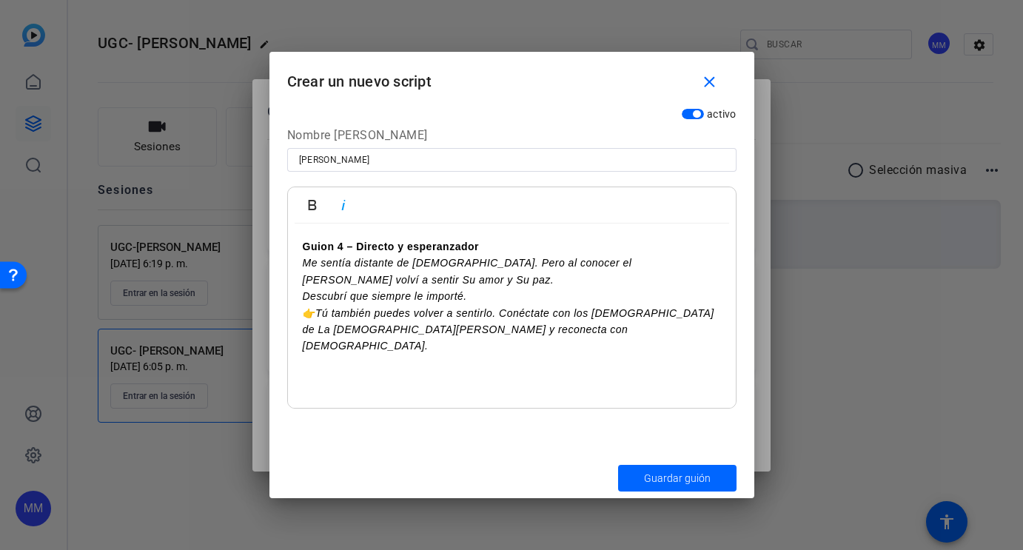
click at [321, 311] on em "Tú también puedes volver a sentirlo. Conéctate con los [DEMOGRAPHIC_DATA] de La…" at bounding box center [509, 329] width 412 height 45
drag, startPoint x: 478, startPoint y: 312, endPoint x: 404, endPoint y: 313, distance: 74.8
click at [404, 313] on em "Tú también puedes volver a sentirlo. Conéctate con los [DEMOGRAPHIC_DATA] de La…" at bounding box center [510, 329] width 415 height 45
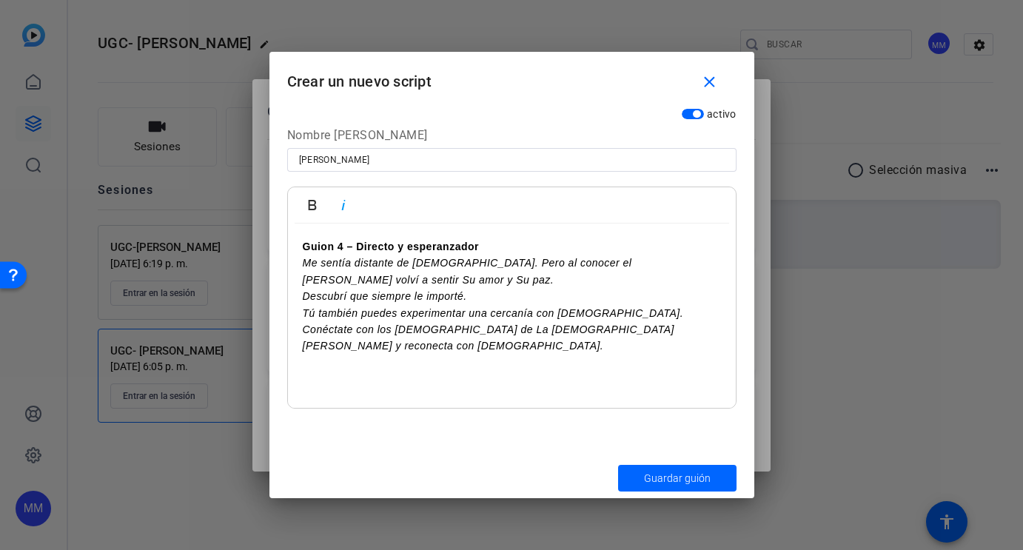
click at [416, 348] on p "Tú también puedes experimentar una cercanía con [DEMOGRAPHIC_DATA]. Conéctate c…" at bounding box center [512, 330] width 418 height 50
click at [663, 480] on span "Guardar guión" at bounding box center [677, 479] width 67 height 16
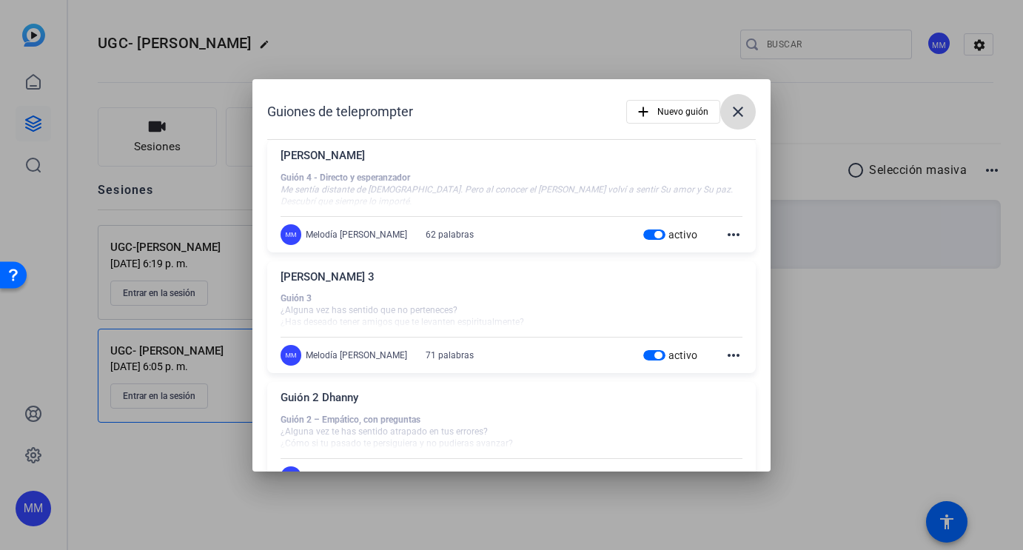
click at [737, 110] on mat-icon "close" at bounding box center [738, 112] width 18 height 18
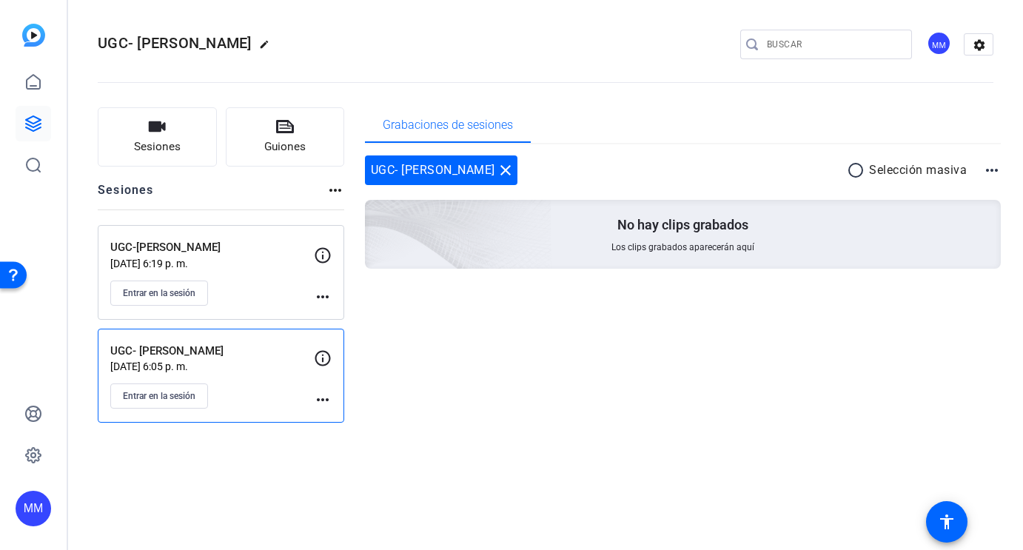
click at [317, 295] on mat-icon "more_horiz" at bounding box center [323, 297] width 18 height 18
click at [165, 285] on div at bounding box center [511, 275] width 1023 height 550
click at [165, 295] on span "Entrar en la sesión" at bounding box center [159, 293] width 73 height 12
click at [327, 298] on mat-icon "more_horiz" at bounding box center [323, 297] width 18 height 18
click at [360, 324] on span "Sesión de edición" at bounding box center [363, 318] width 75 height 18
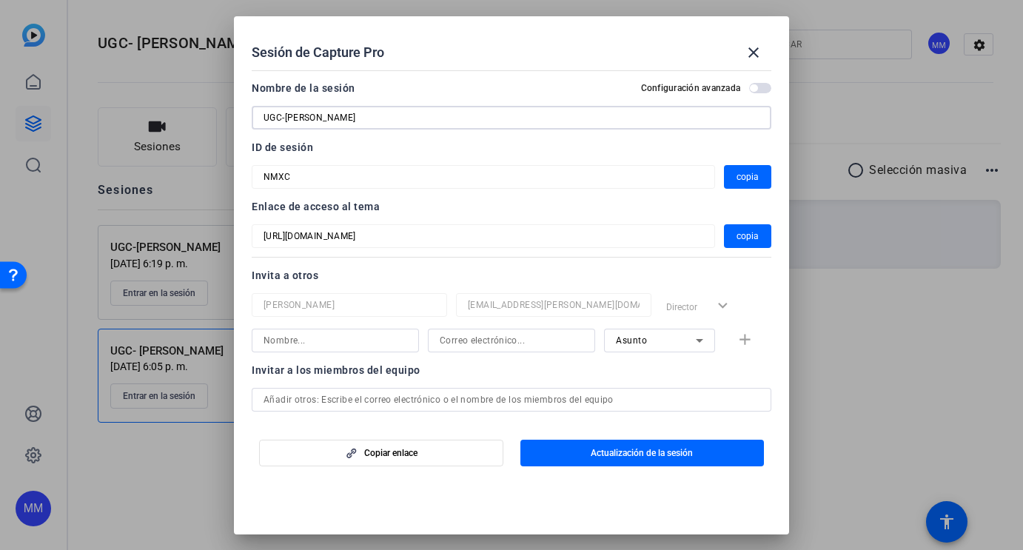
drag, startPoint x: 352, startPoint y: 116, endPoint x: 259, endPoint y: 118, distance: 93.3
click at [259, 118] on div "UGC-[PERSON_NAME]" at bounding box center [512, 118] width 520 height 24
click at [737, 180] on span "copia" at bounding box center [748, 177] width 22 height 18
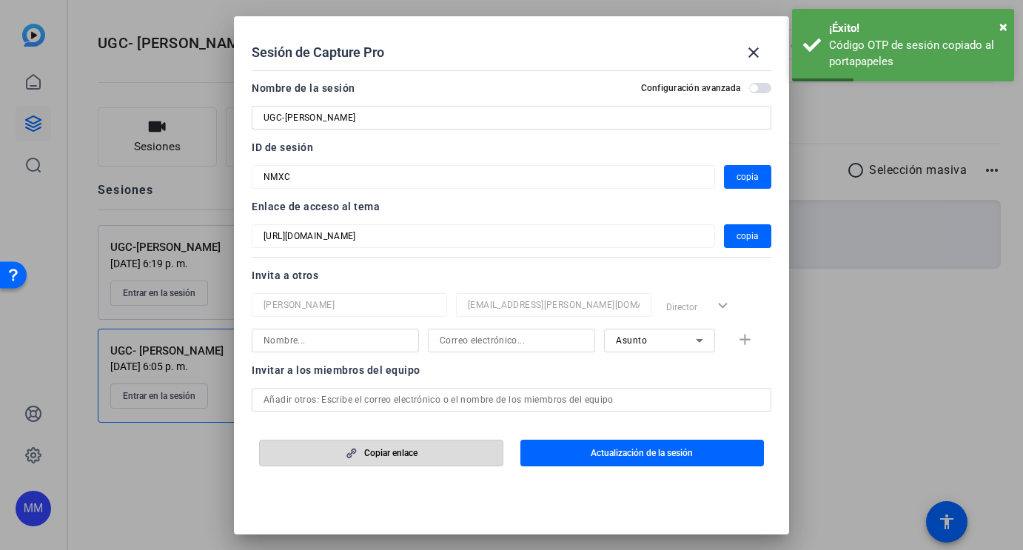
click at [391, 461] on span "button" at bounding box center [381, 453] width 243 height 36
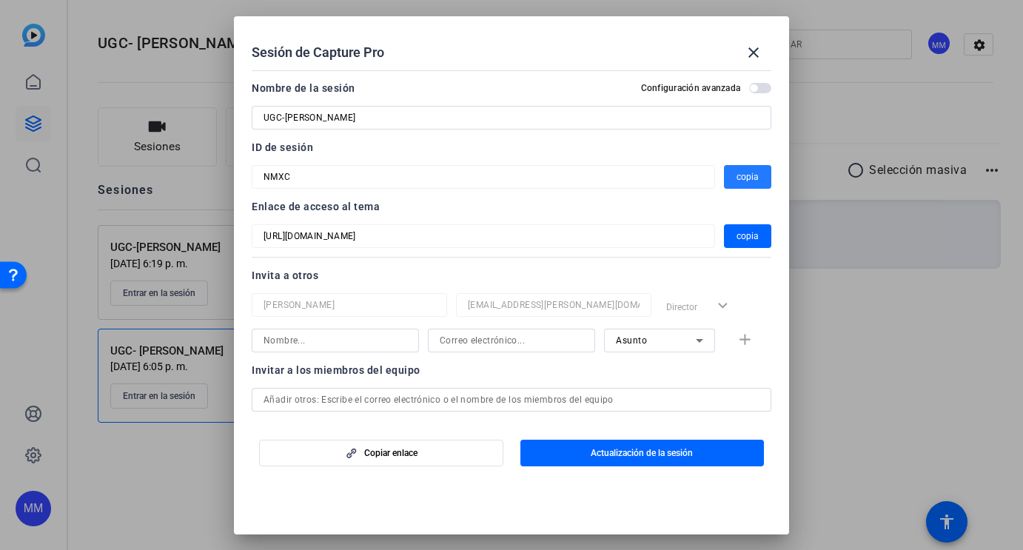
click at [759, 186] on span "button" at bounding box center [747, 177] width 47 height 36
click at [429, 458] on span "button" at bounding box center [381, 453] width 243 height 36
click at [755, 55] on mat-icon "close" at bounding box center [754, 53] width 18 height 18
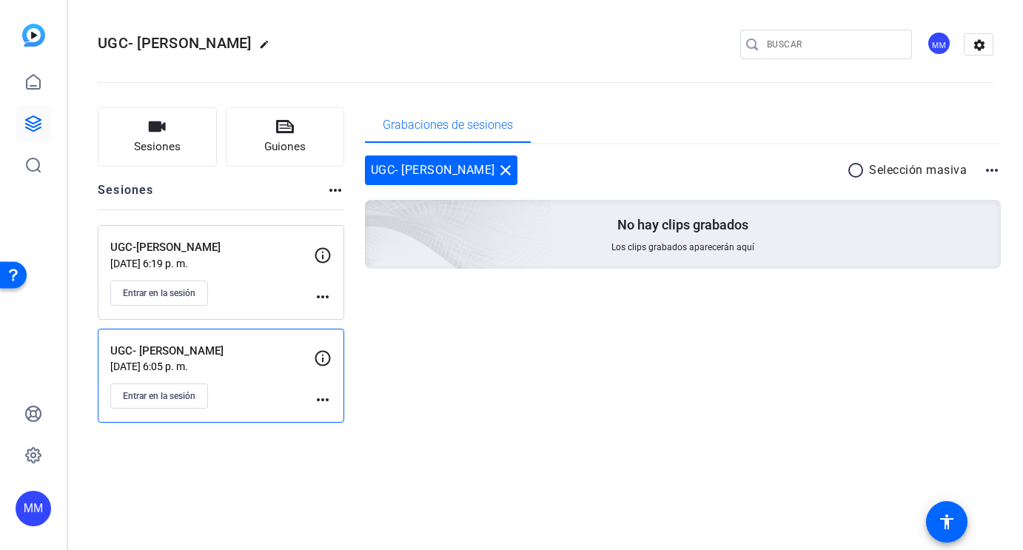
click at [272, 255] on p "UGC-[PERSON_NAME]" at bounding box center [212, 247] width 204 height 17
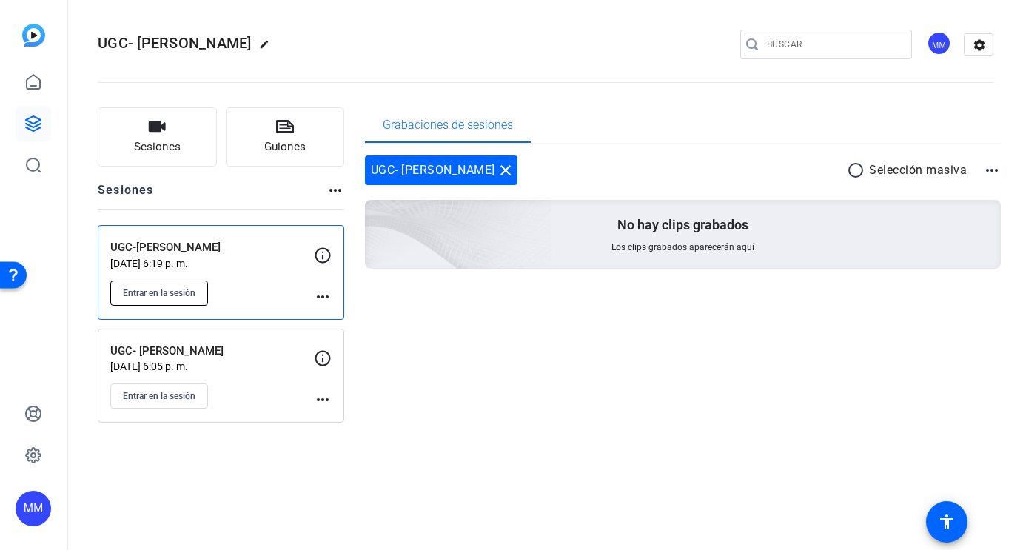
click at [190, 289] on span "Entrar en la sesión" at bounding box center [159, 293] width 73 height 12
click at [328, 295] on mat-icon "more_horiz" at bounding box center [323, 297] width 18 height 18
click at [344, 321] on span "Sesión de edición" at bounding box center [363, 318] width 75 height 18
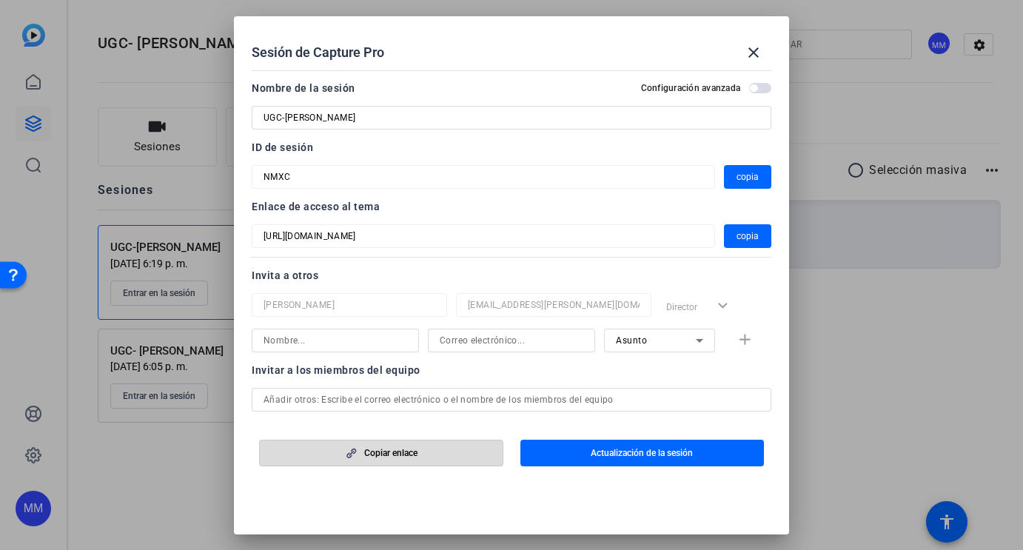
click at [454, 455] on span "button" at bounding box center [381, 453] width 243 height 36
click at [926, 373] on div at bounding box center [511, 275] width 1023 height 550
